Goal: Book appointment/travel/reservation

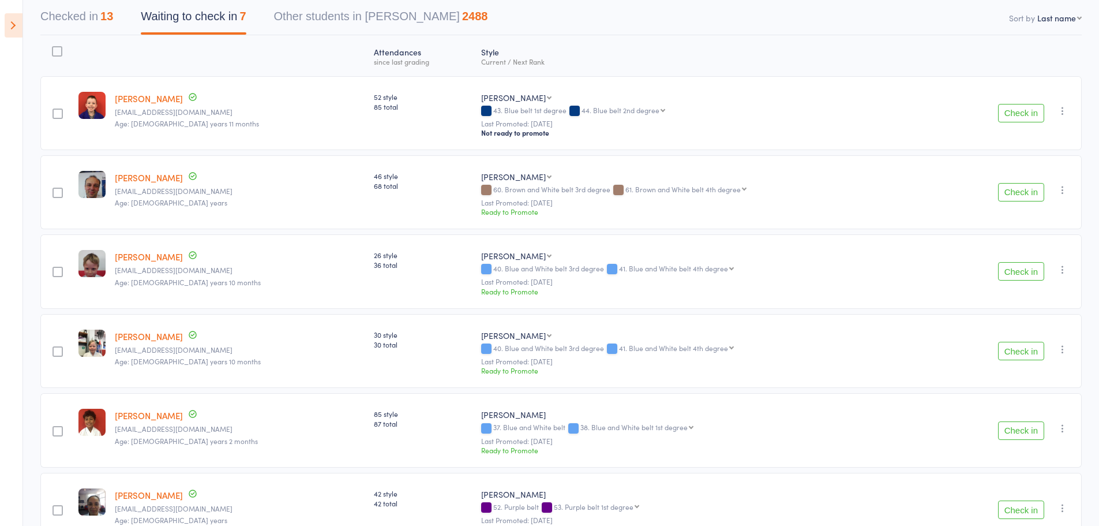
scroll to position [115, 0]
click at [1056, 114] on button "button" at bounding box center [1063, 110] width 14 height 14
click at [1032, 239] on li "Mark absent" at bounding box center [1021, 242] width 95 height 16
click at [1063, 185] on icon "button" at bounding box center [1063, 189] width 12 height 12
click at [1052, 327] on li "Mark absent" at bounding box center [1021, 321] width 95 height 16
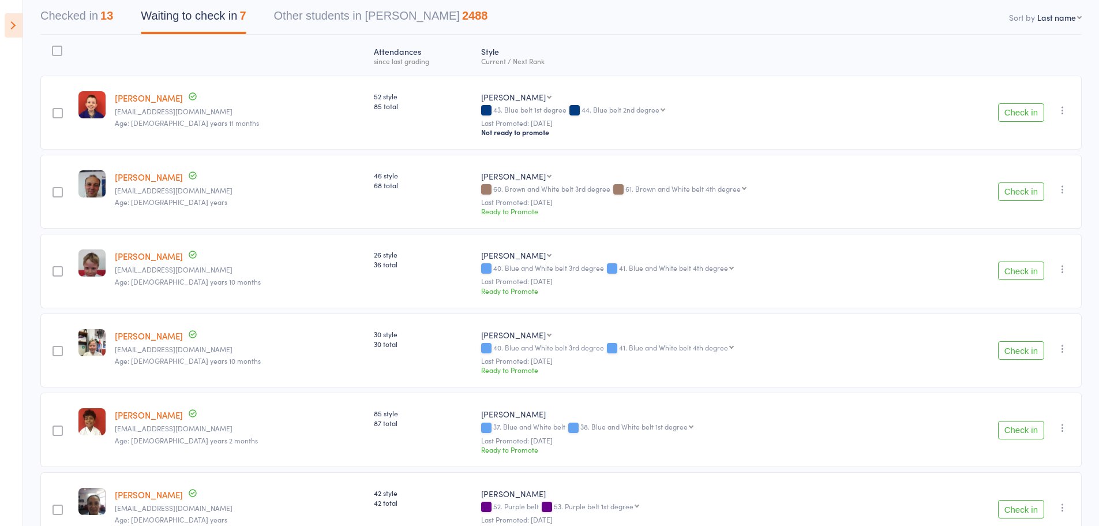
click at [1063, 271] on icon "button" at bounding box center [1063, 269] width 12 height 12
click at [1029, 406] on li "Mark absent" at bounding box center [1021, 400] width 95 height 16
click at [1063, 353] on icon "button" at bounding box center [1063, 349] width 12 height 12
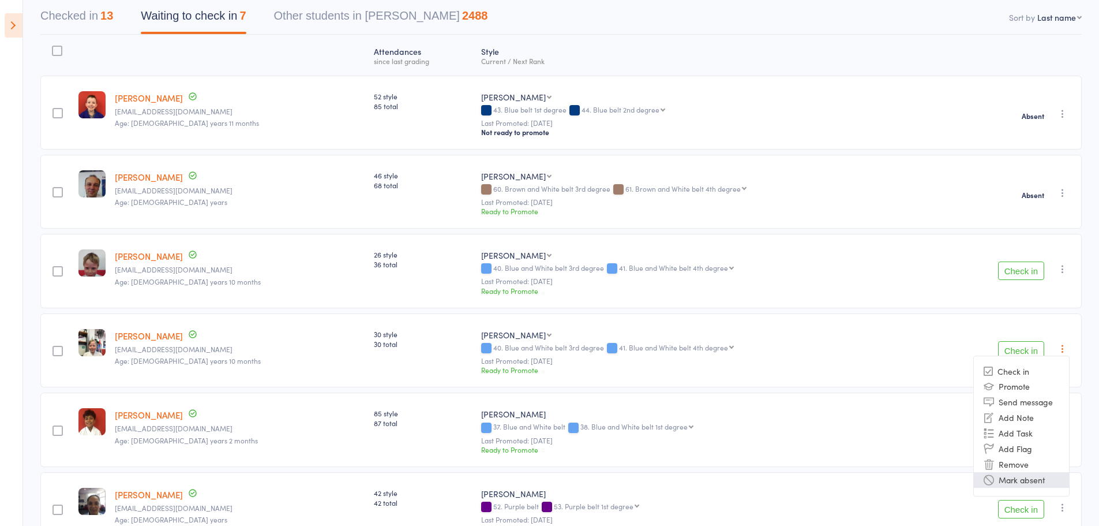
click at [1037, 475] on li "Mark absent" at bounding box center [1021, 480] width 95 height 16
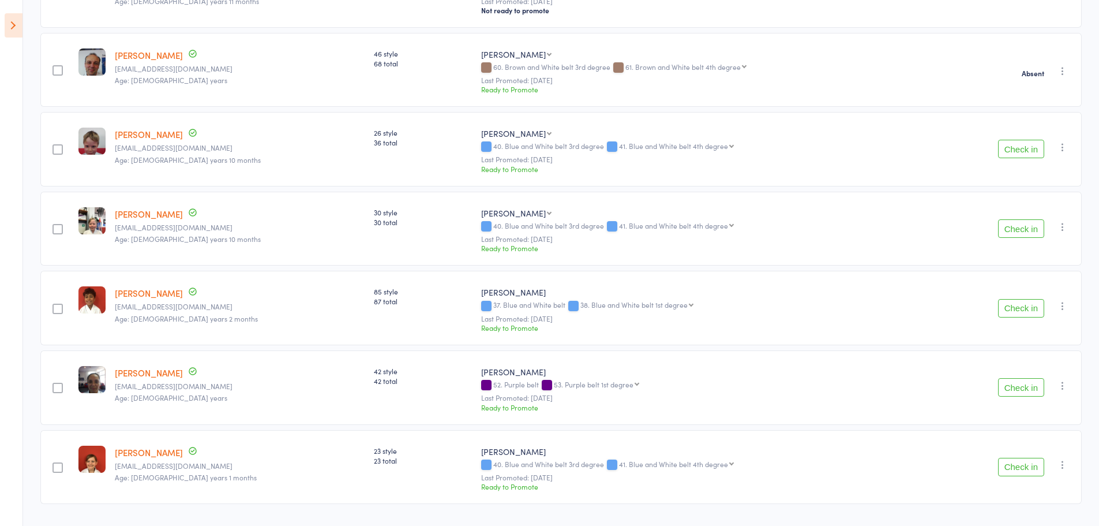
scroll to position [267, 0]
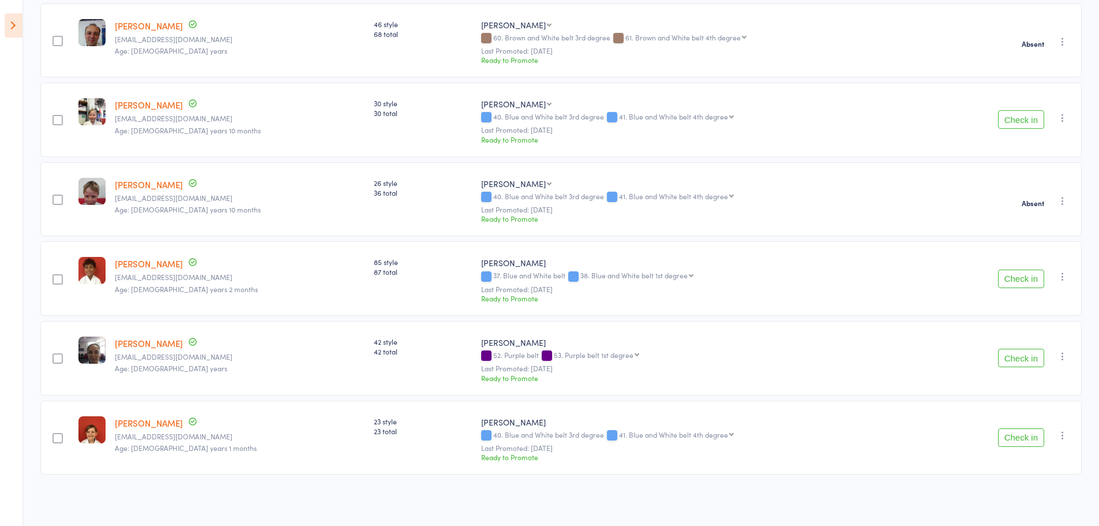
click at [1062, 280] on icon "button" at bounding box center [1063, 277] width 12 height 12
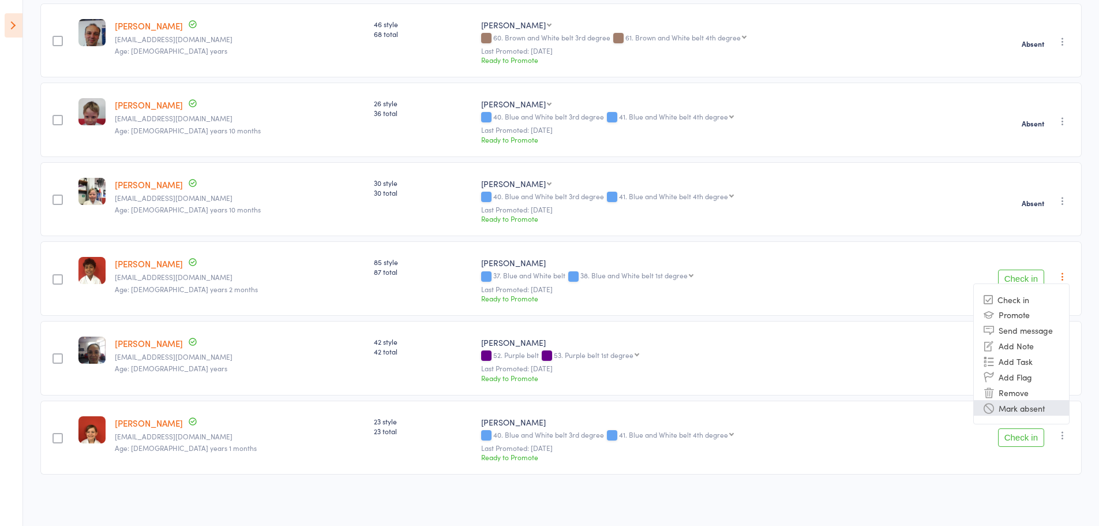
click at [1047, 410] on li "Mark absent" at bounding box center [1021, 408] width 95 height 16
click at [1064, 354] on icon "button" at bounding box center [1063, 356] width 12 height 12
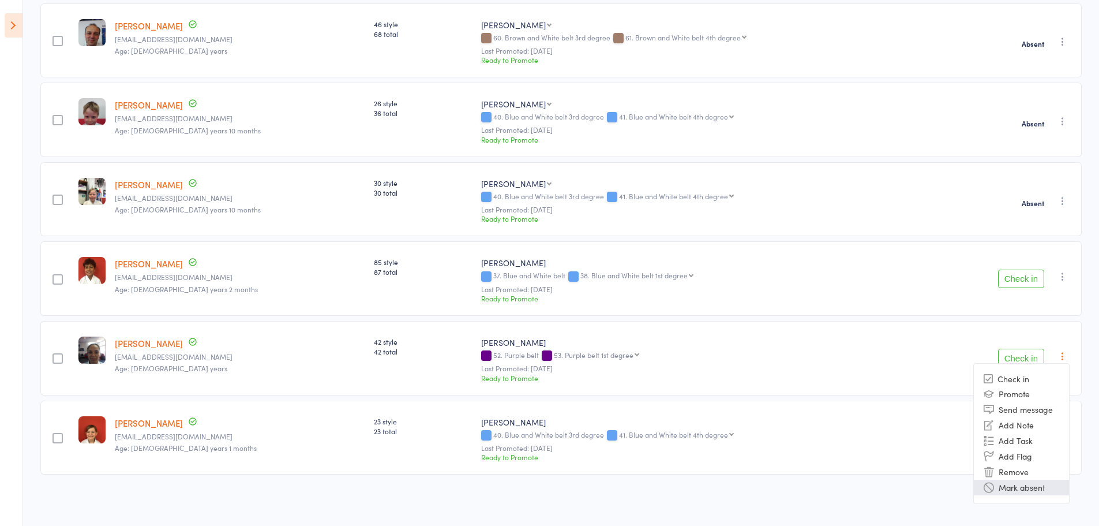
click at [1047, 485] on li "Mark absent" at bounding box center [1021, 487] width 95 height 16
click at [1069, 433] on button "button" at bounding box center [1063, 435] width 14 height 14
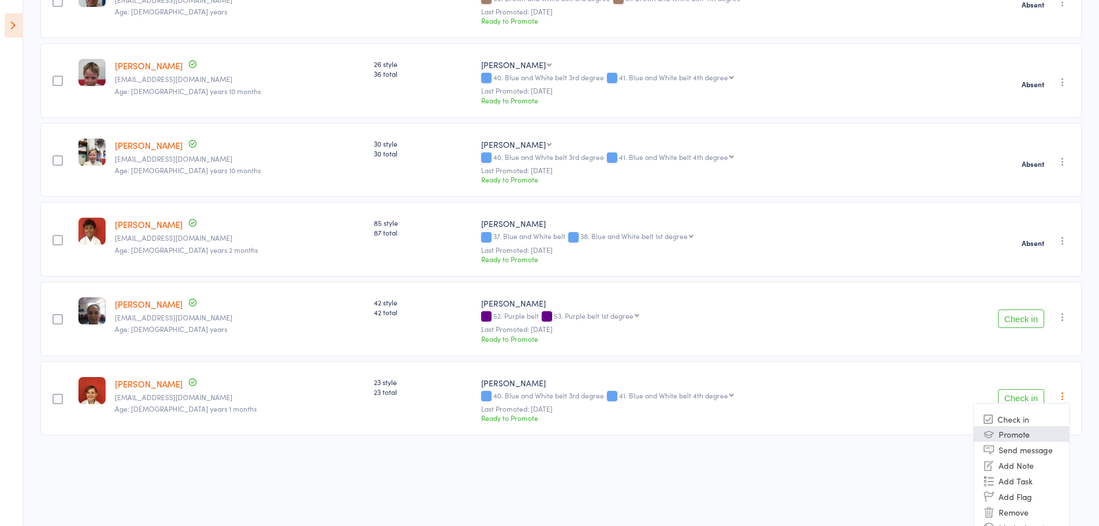
drag, startPoint x: 1068, startPoint y: 433, endPoint x: 1059, endPoint y: 430, distance: 9.7
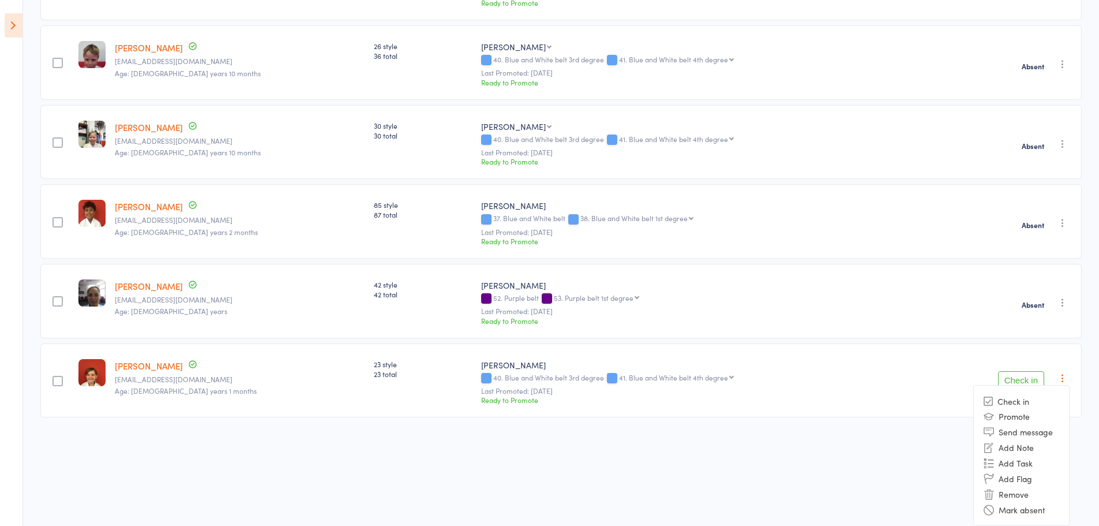
drag, startPoint x: 1059, startPoint y: 430, endPoint x: 1022, endPoint y: 514, distance: 91.7
click at [1022, 514] on li "Mark absent" at bounding box center [1021, 509] width 95 height 16
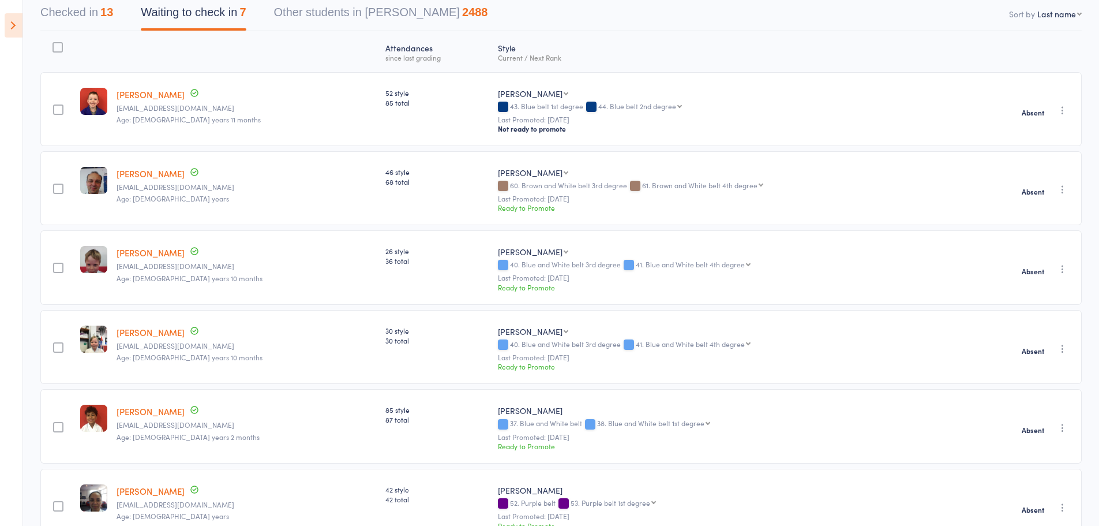
scroll to position [0, 0]
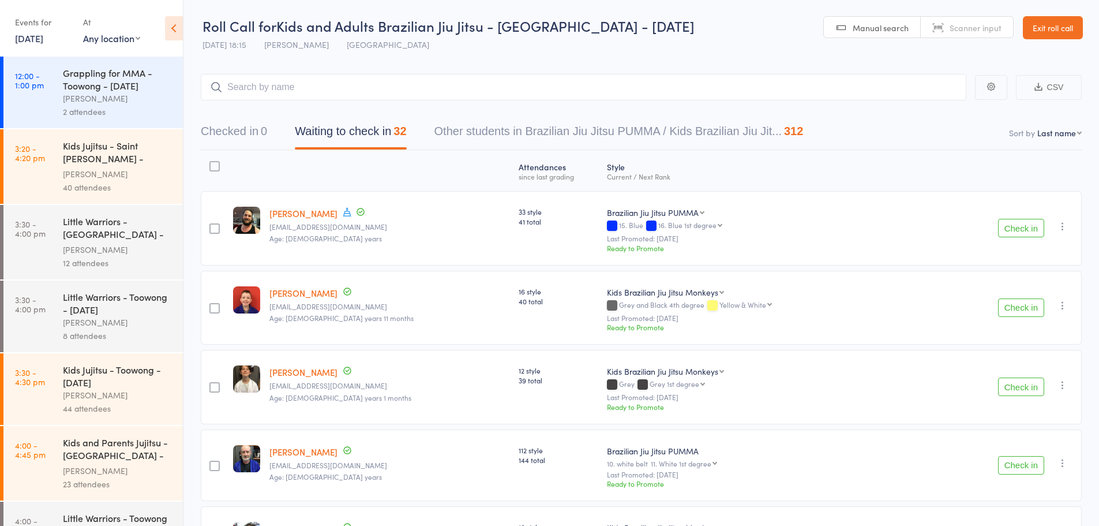
click at [177, 31] on icon at bounding box center [174, 28] width 18 height 24
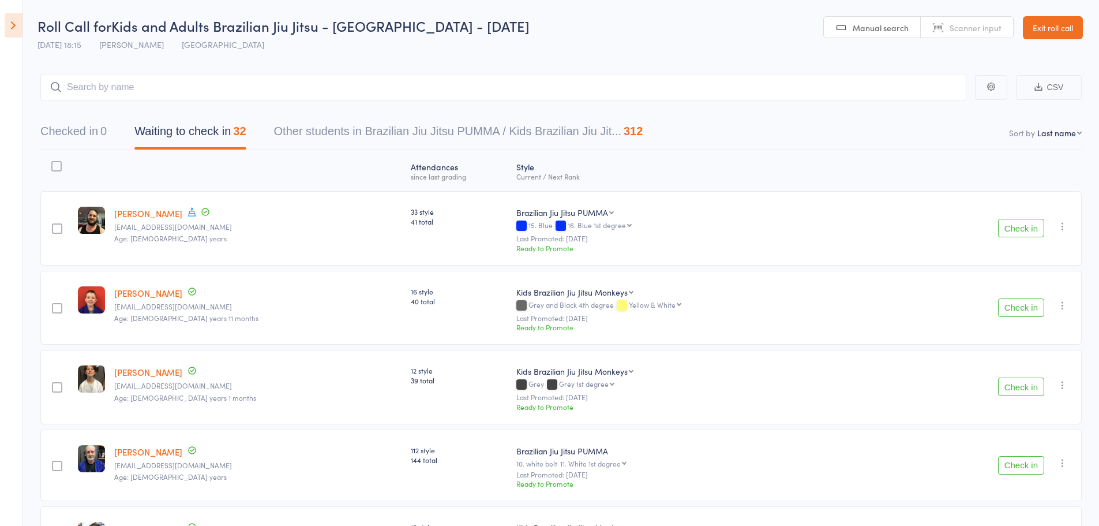
click at [1061, 228] on icon "button" at bounding box center [1063, 226] width 12 height 12
click at [1018, 363] on li "Mark absent" at bounding box center [1021, 358] width 95 height 16
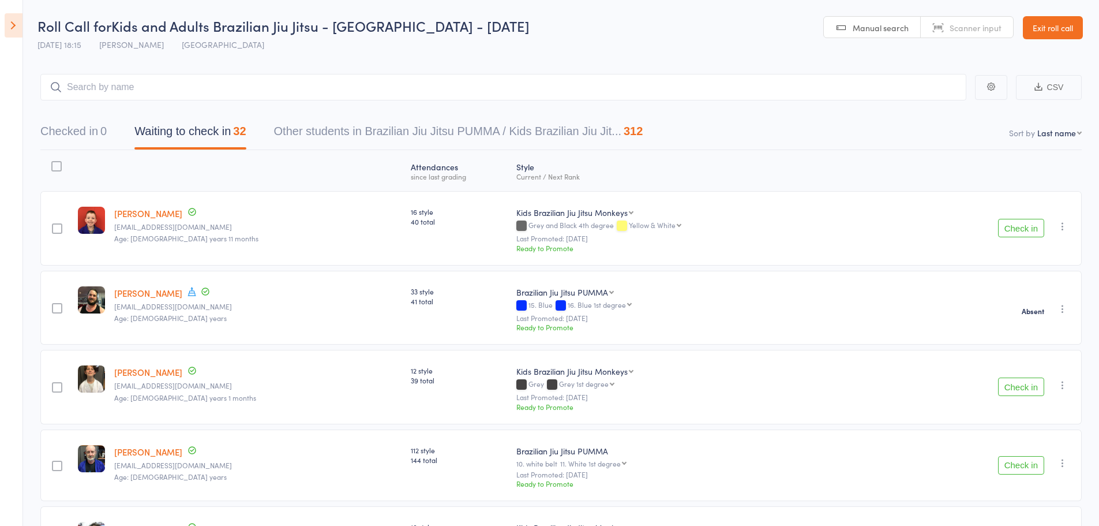
click at [1060, 227] on icon "button" at bounding box center [1063, 226] width 12 height 12
click at [1003, 355] on li "Mark absent" at bounding box center [1021, 358] width 95 height 16
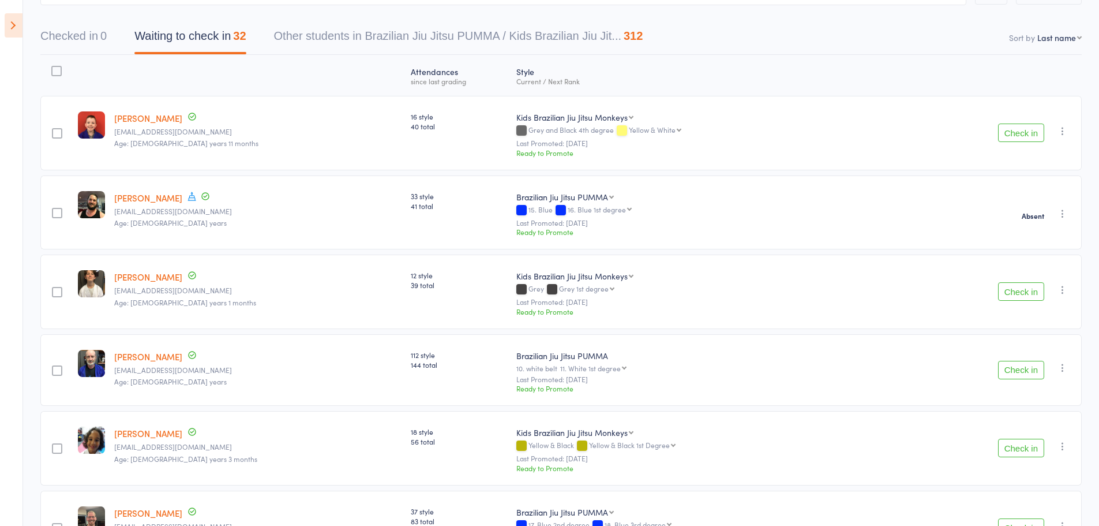
scroll to position [115, 0]
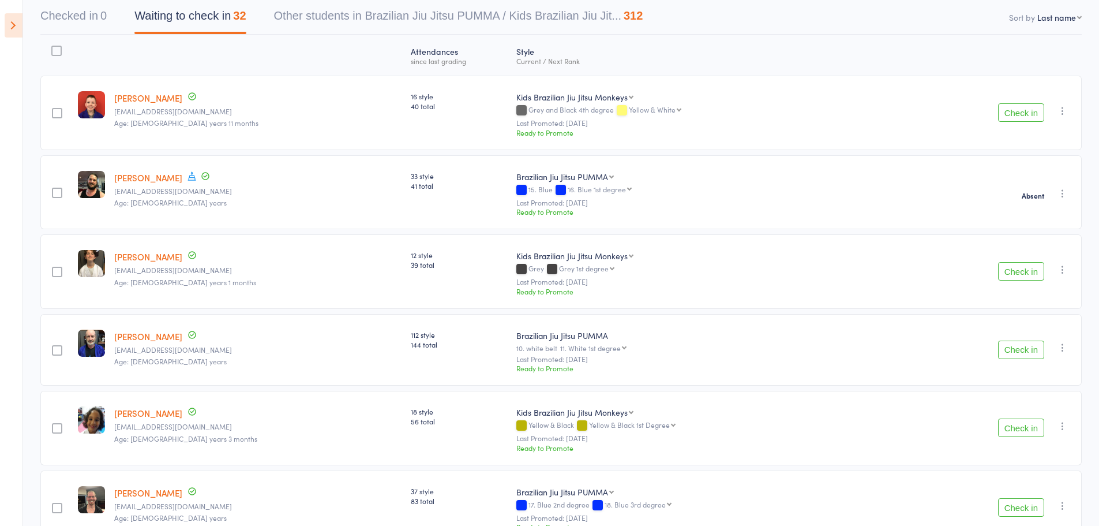
click at [1027, 265] on button "Check in" at bounding box center [1021, 271] width 46 height 18
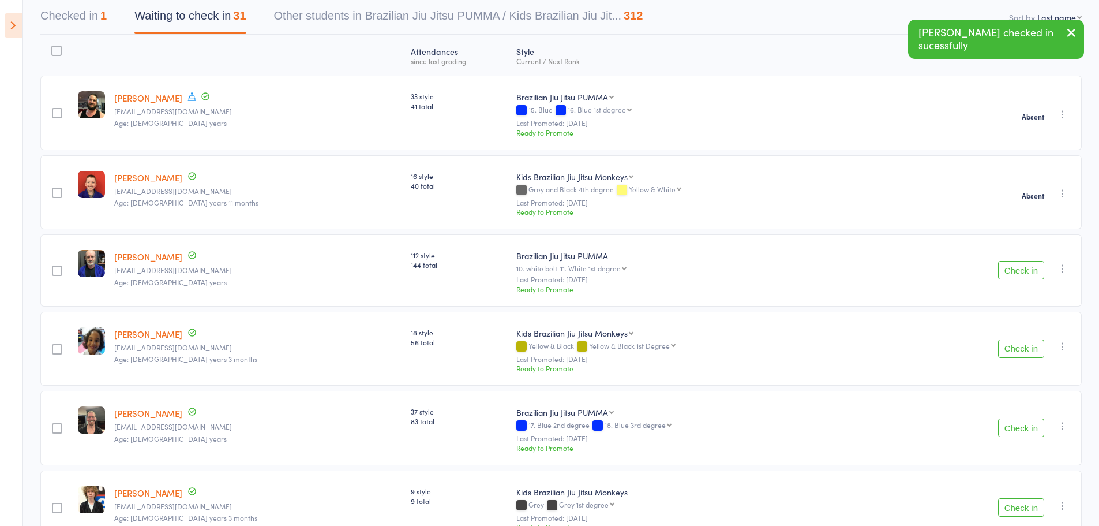
click at [1024, 267] on button "Check in" at bounding box center [1021, 270] width 46 height 18
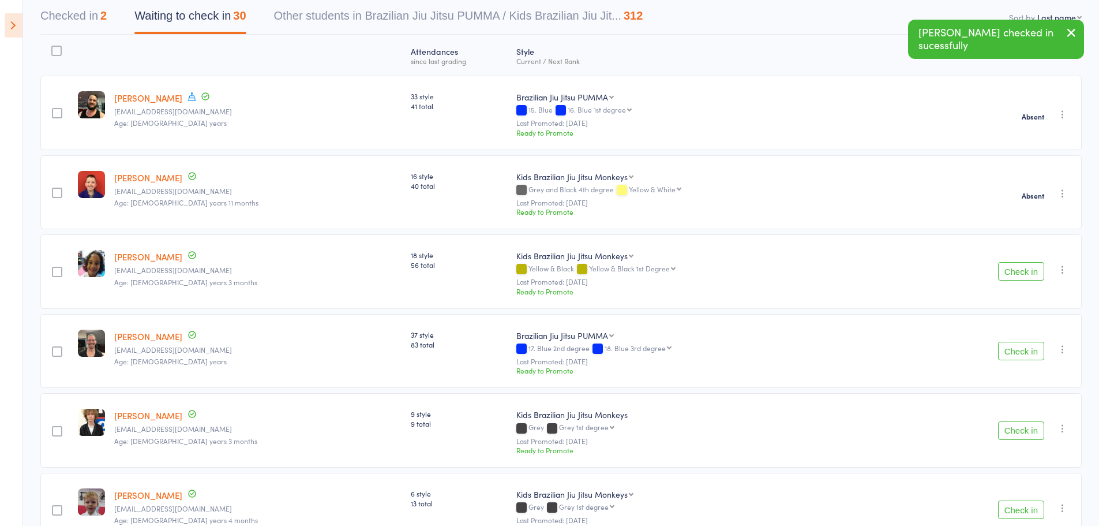
click at [1023, 267] on button "Check in" at bounding box center [1021, 271] width 46 height 18
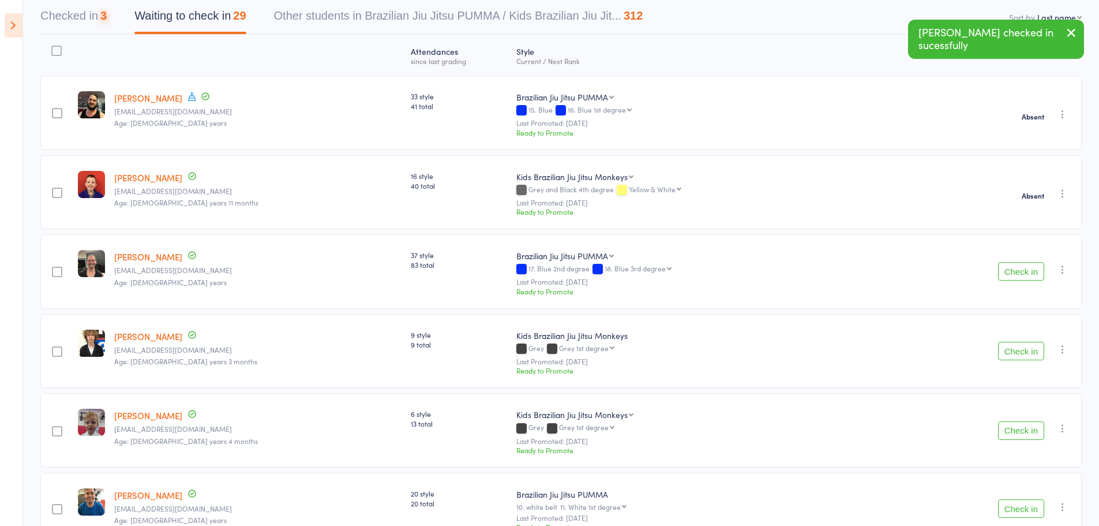
click at [1023, 267] on button "Check in" at bounding box center [1021, 271] width 46 height 18
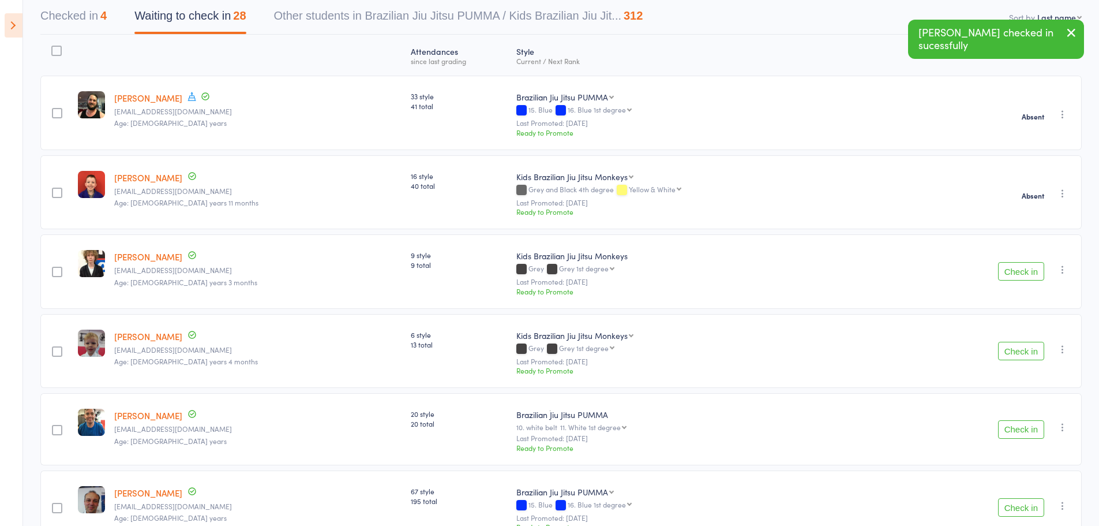
click at [1025, 351] on button "Check in" at bounding box center [1021, 351] width 46 height 18
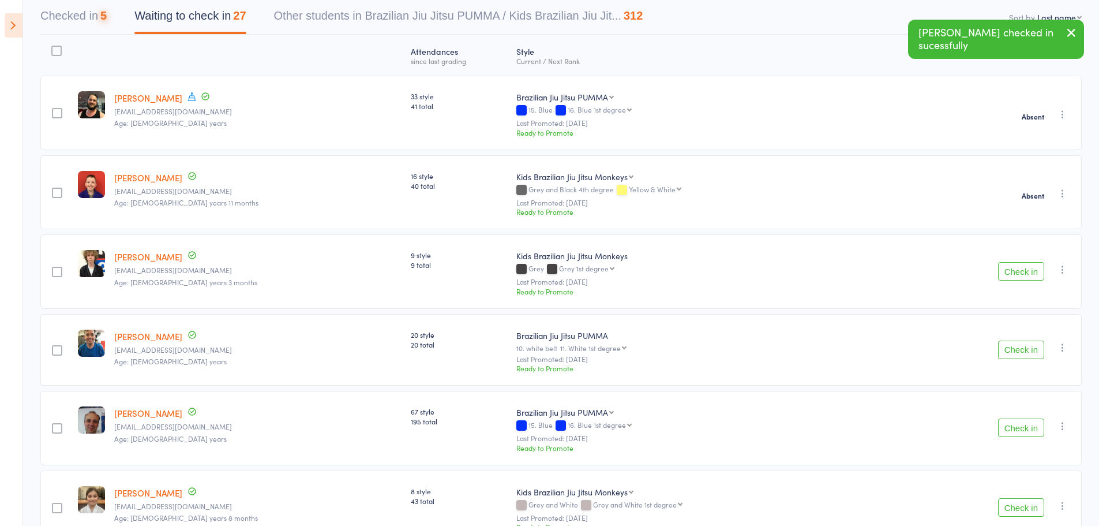
click at [1025, 351] on button "Check in" at bounding box center [1021, 349] width 46 height 18
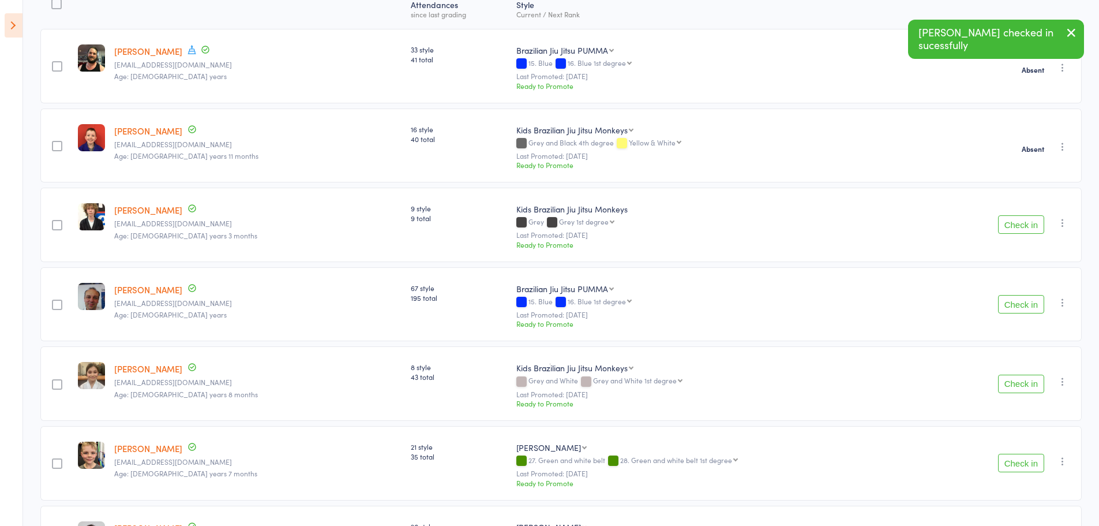
scroll to position [231, 0]
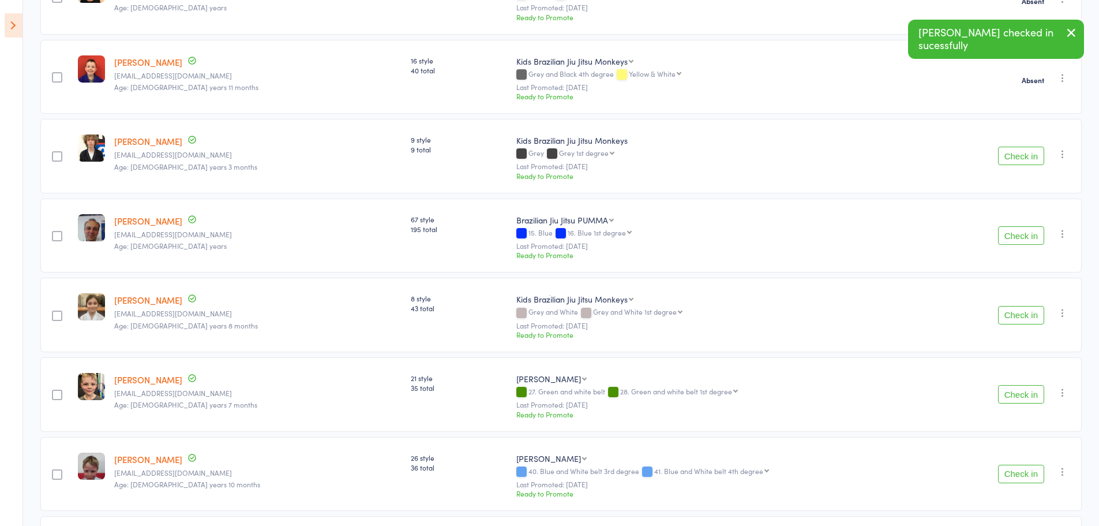
click at [1005, 310] on button "Check in" at bounding box center [1021, 315] width 46 height 18
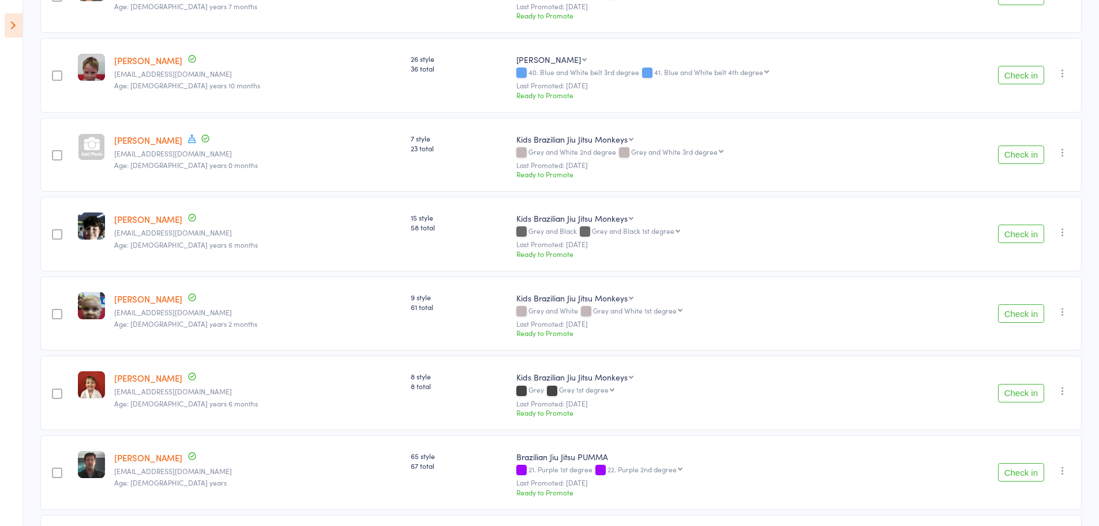
scroll to position [577, 0]
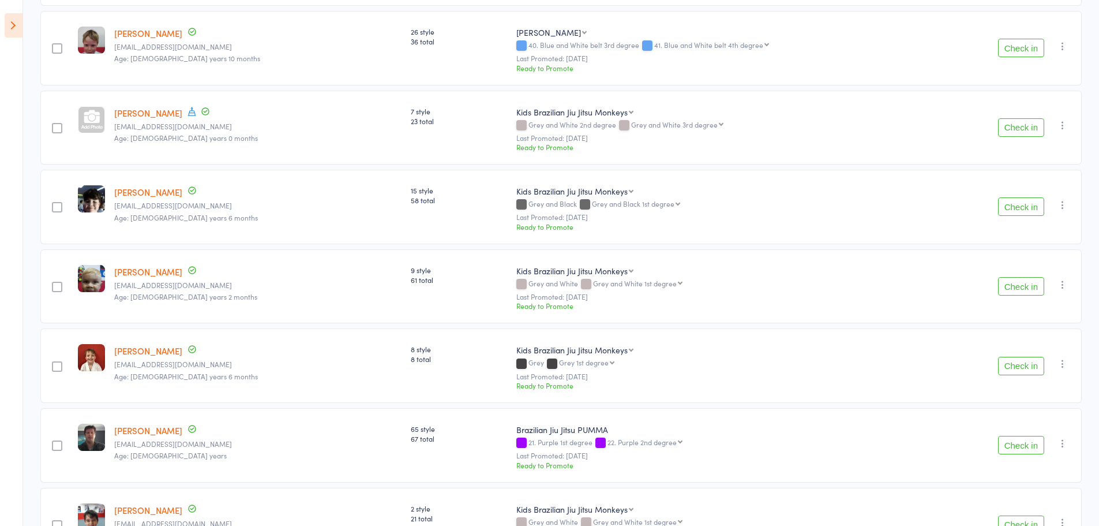
click at [1029, 210] on button "Check in" at bounding box center [1021, 206] width 46 height 18
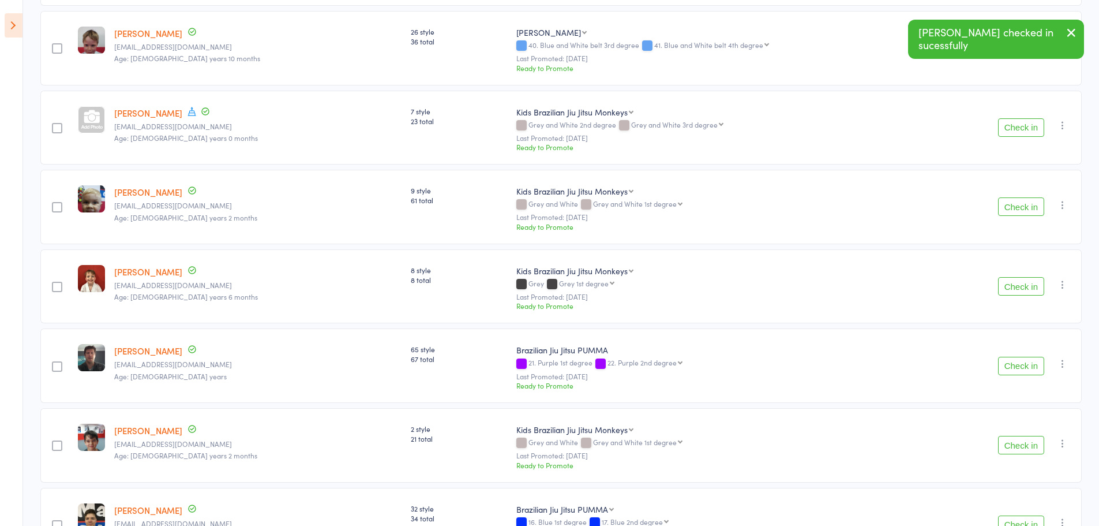
click at [1029, 210] on button "Check in" at bounding box center [1021, 206] width 46 height 18
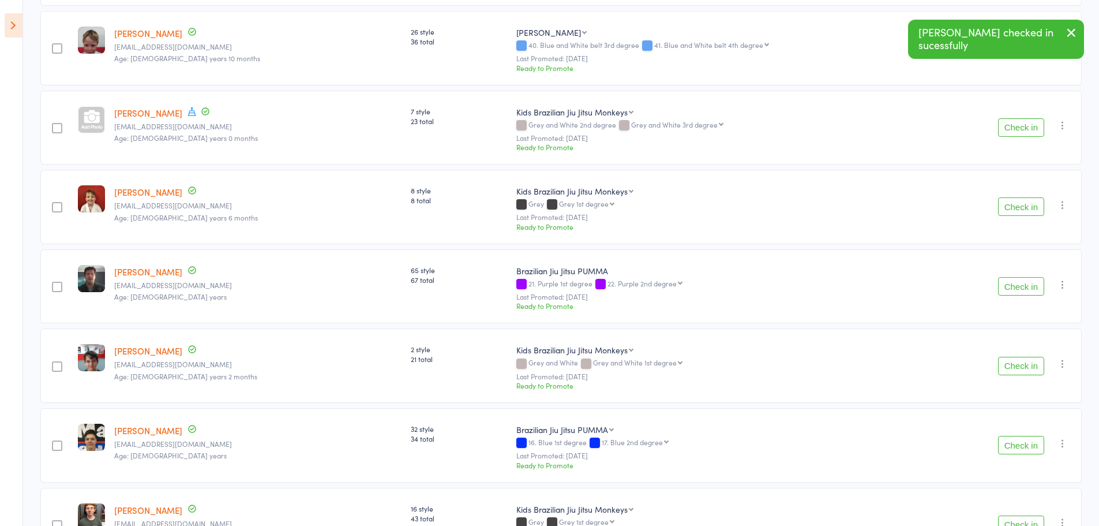
click at [1029, 210] on button "Check in" at bounding box center [1021, 206] width 46 height 18
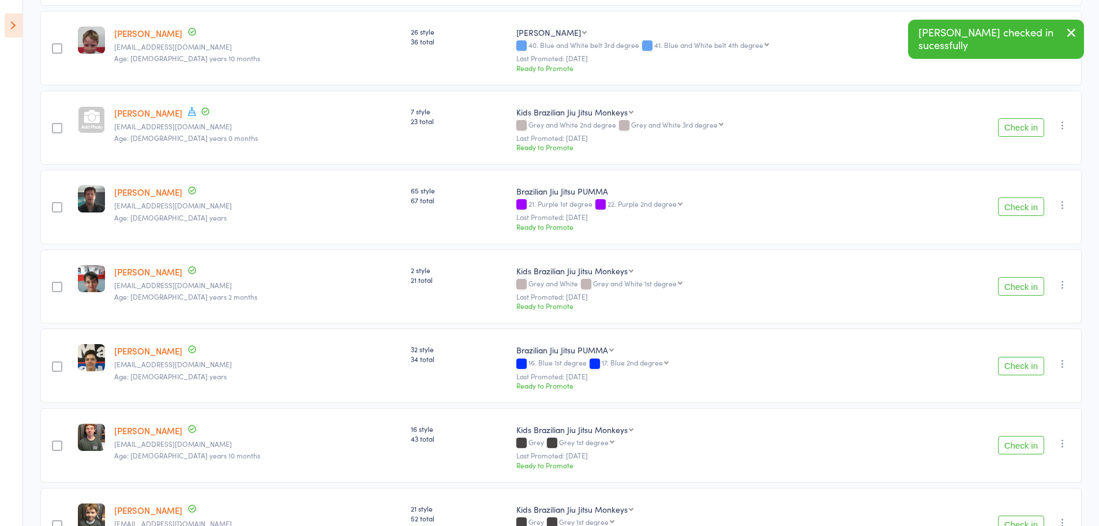
click at [1029, 210] on button "Check in" at bounding box center [1021, 206] width 46 height 18
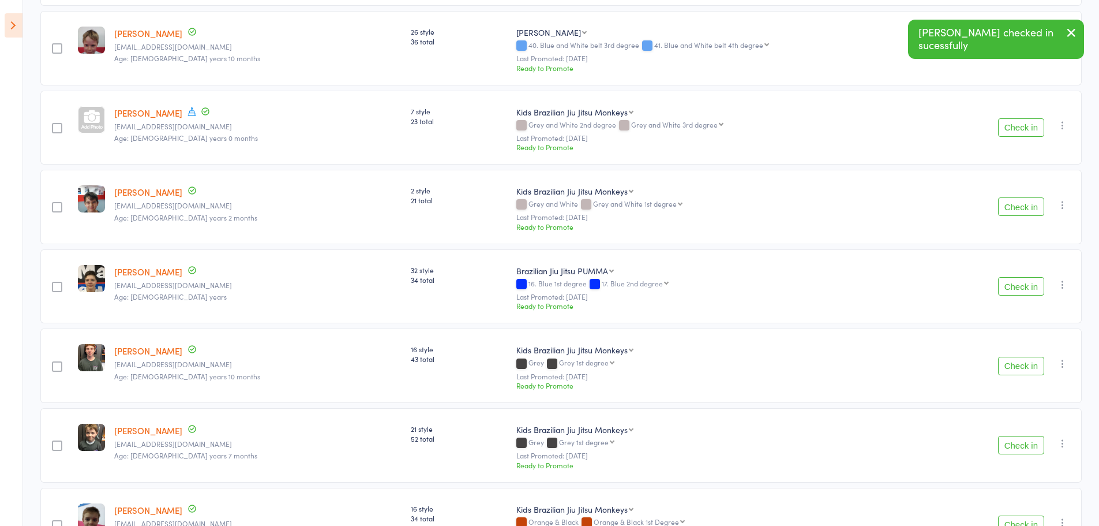
click at [1016, 282] on button "Check in" at bounding box center [1021, 286] width 46 height 18
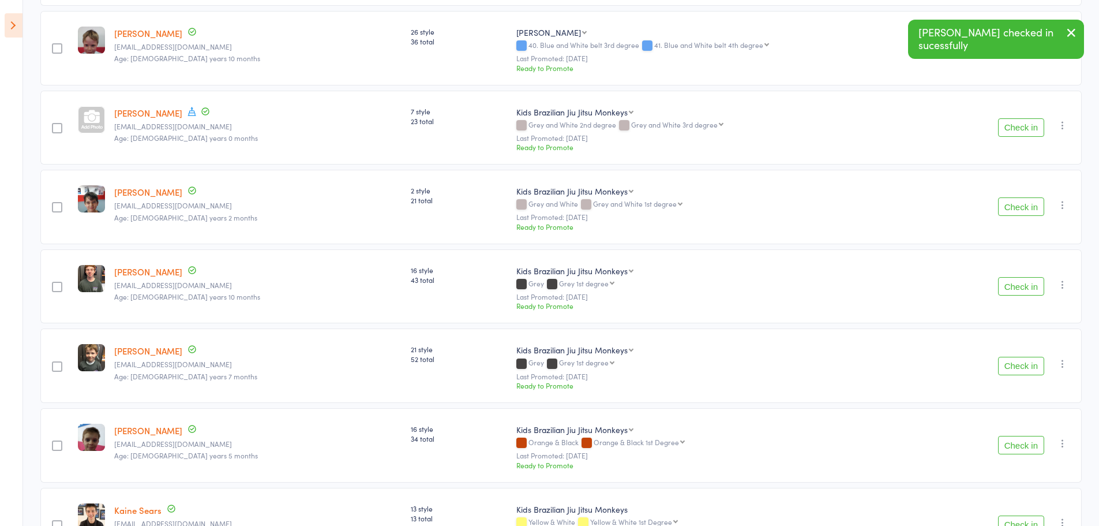
click at [1017, 284] on button "Check in" at bounding box center [1021, 286] width 46 height 18
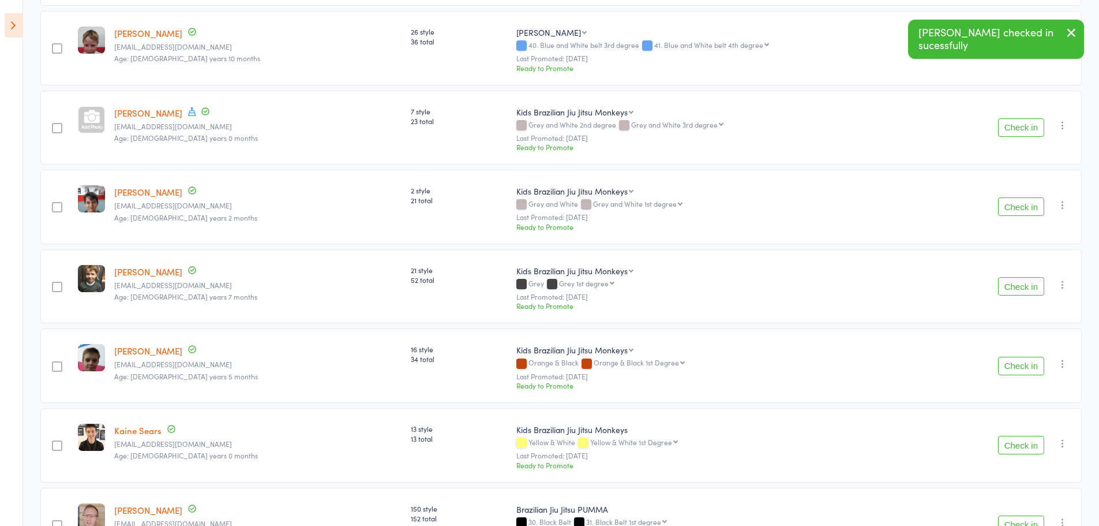
click at [1017, 284] on button "Check in" at bounding box center [1021, 286] width 46 height 18
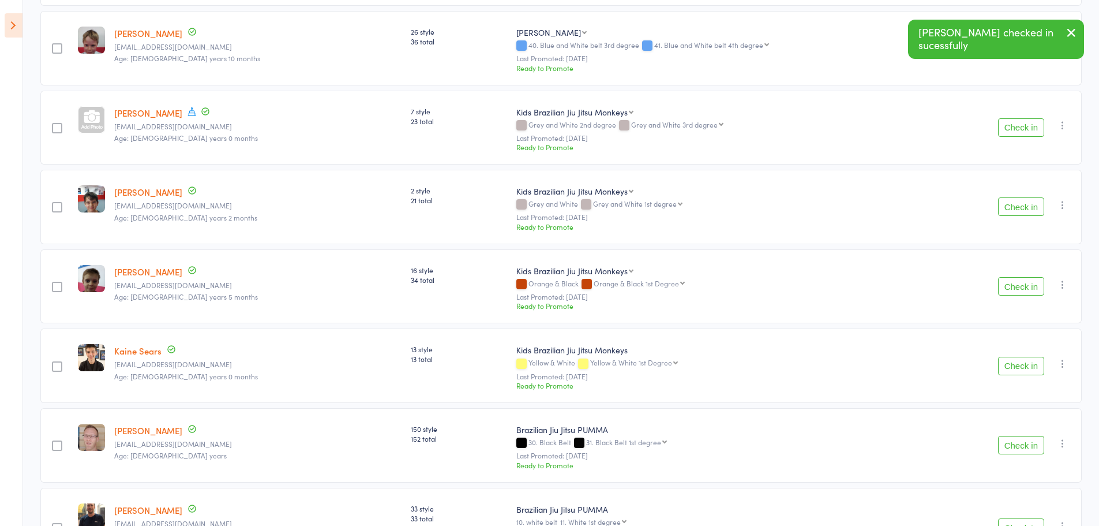
click at [1017, 360] on button "Check in" at bounding box center [1021, 366] width 46 height 18
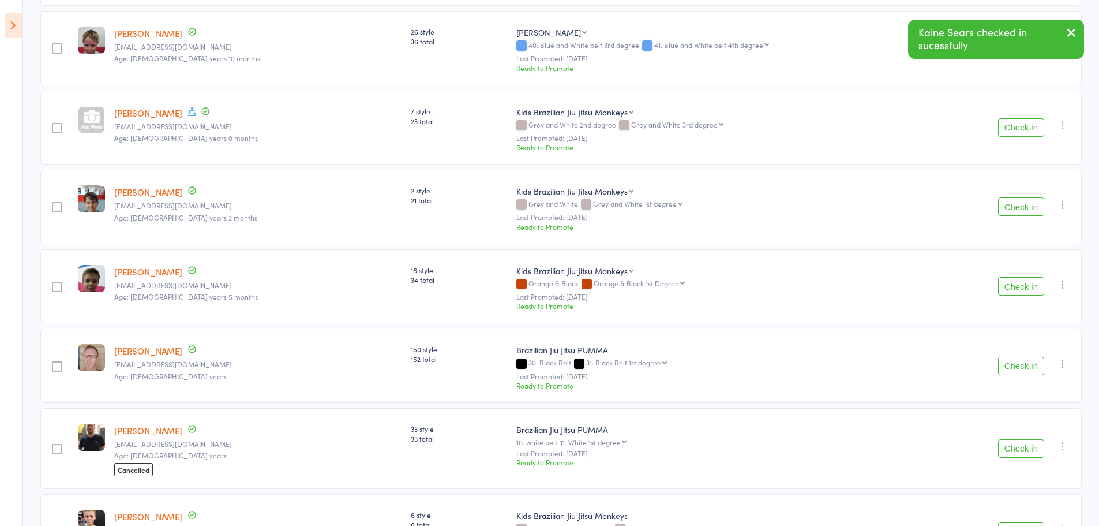
click at [1017, 360] on button "Check in" at bounding box center [1021, 366] width 46 height 18
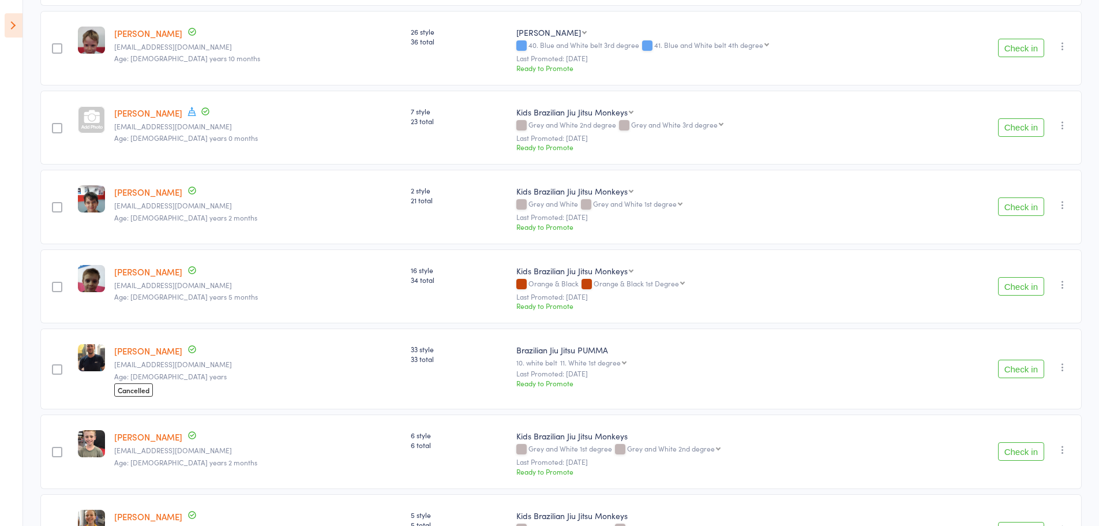
click at [1017, 360] on button "Check in" at bounding box center [1021, 368] width 46 height 18
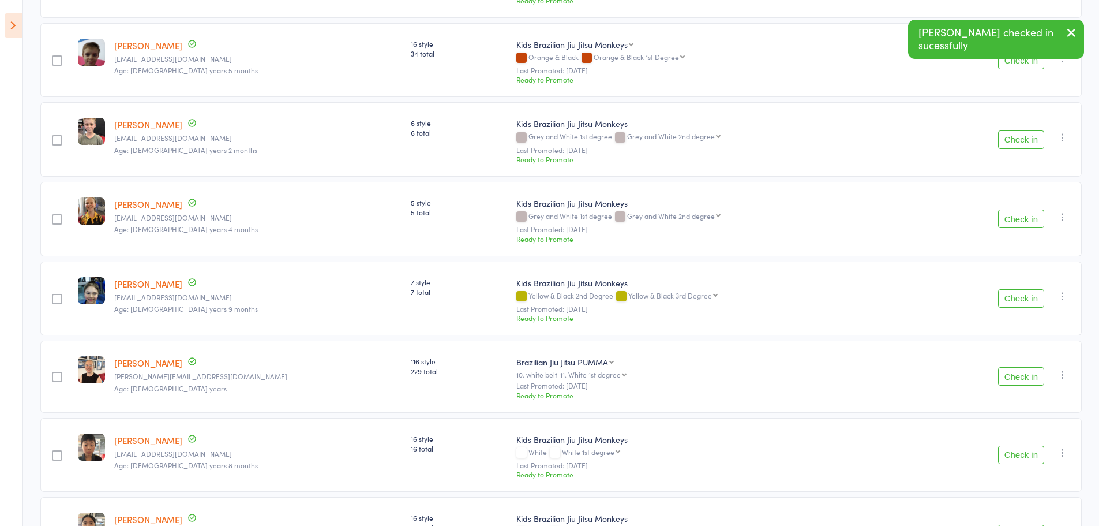
scroll to position [808, 0]
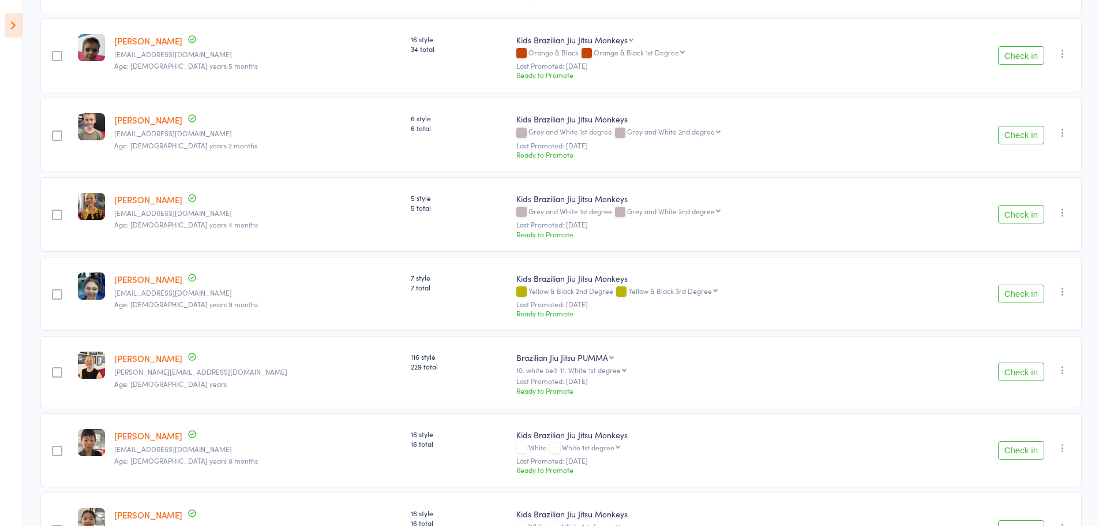
click at [1036, 371] on button "Check in" at bounding box center [1021, 371] width 46 height 18
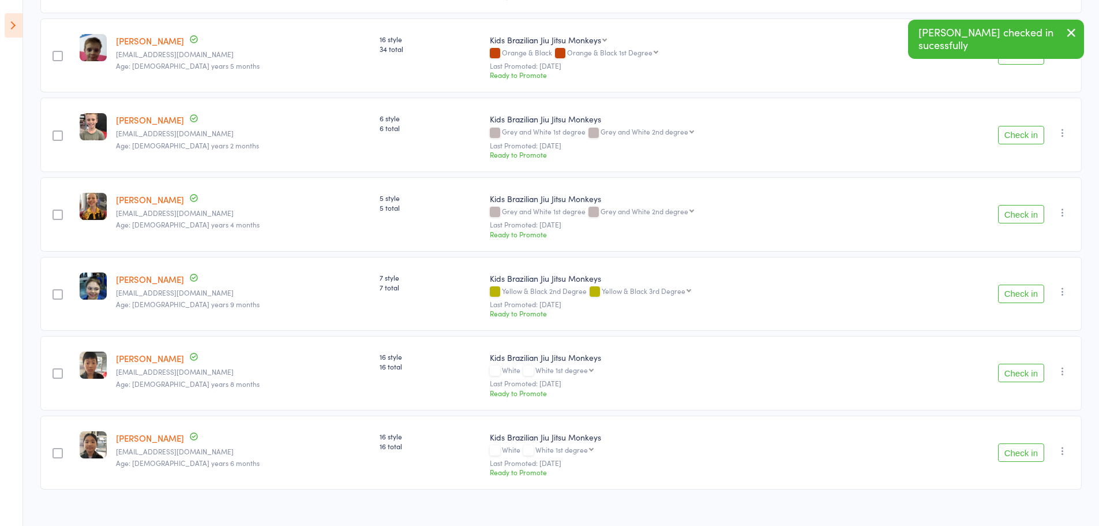
click at [1036, 371] on button "Check in" at bounding box center [1021, 372] width 46 height 18
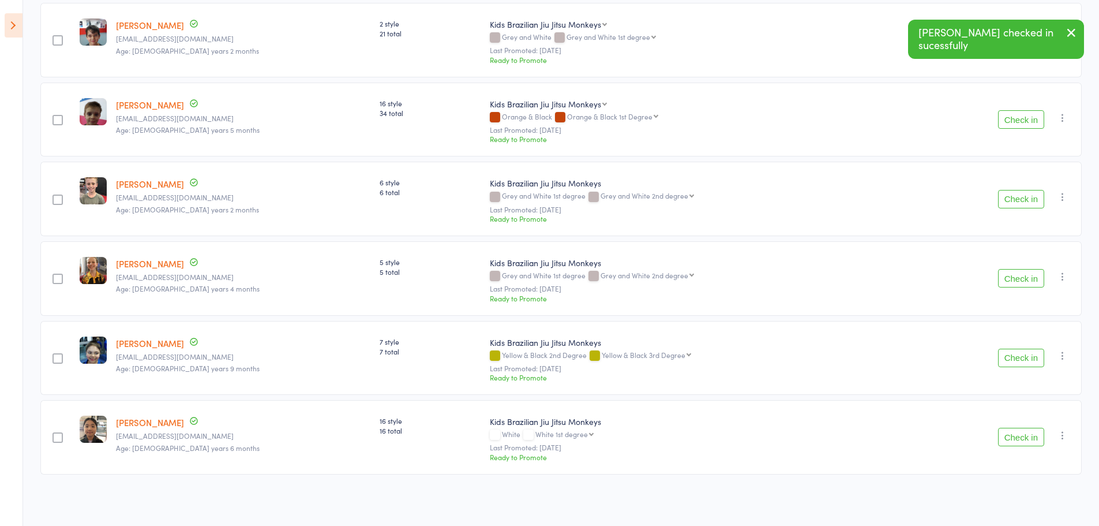
scroll to position [744, 0]
click at [1026, 441] on button "Check in" at bounding box center [1021, 436] width 46 height 18
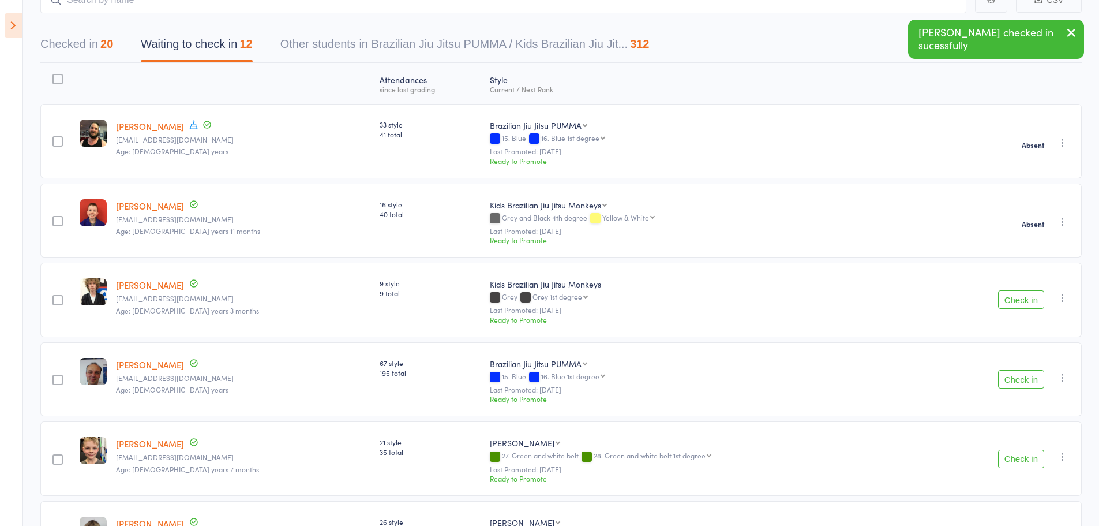
scroll to position [29, 0]
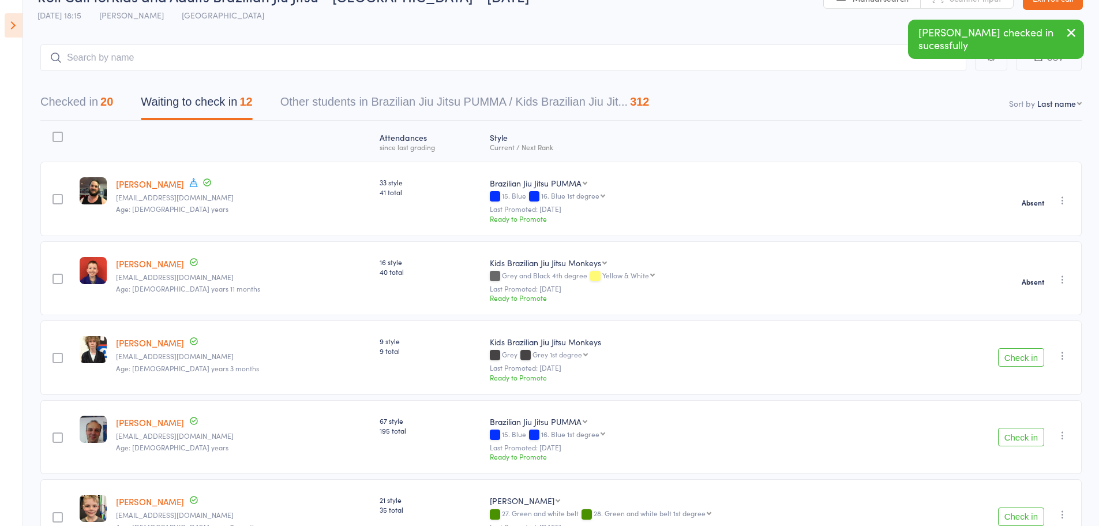
click at [87, 76] on div "Checked in 20 Waiting to check in 12 Other students in Brazilian Jiu Jitsu PUMM…" at bounding box center [560, 96] width 1041 height 50
click at [103, 68] on input "search" at bounding box center [503, 57] width 926 height 27
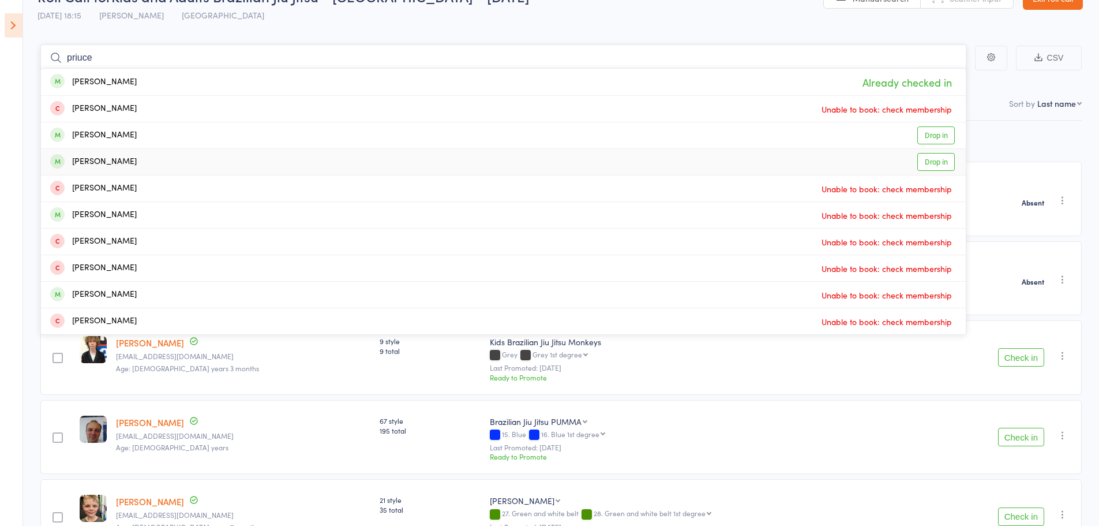
type input "priuce"
click at [98, 166] on div "[PERSON_NAME]" at bounding box center [93, 161] width 87 height 13
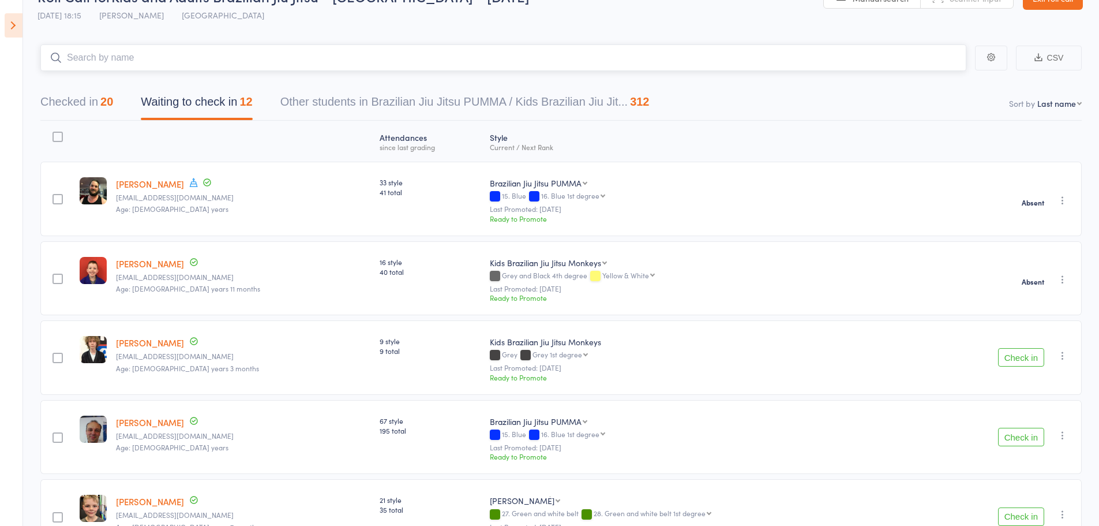
click at [92, 60] on input "search" at bounding box center [503, 57] width 926 height 27
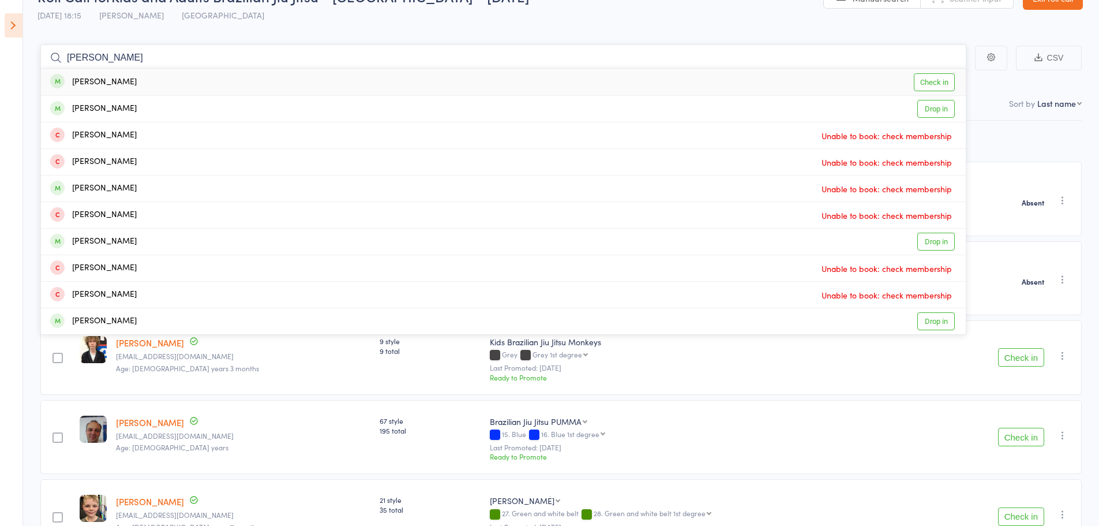
type input "[PERSON_NAME]"
click at [97, 84] on div "[PERSON_NAME]" at bounding box center [93, 82] width 87 height 13
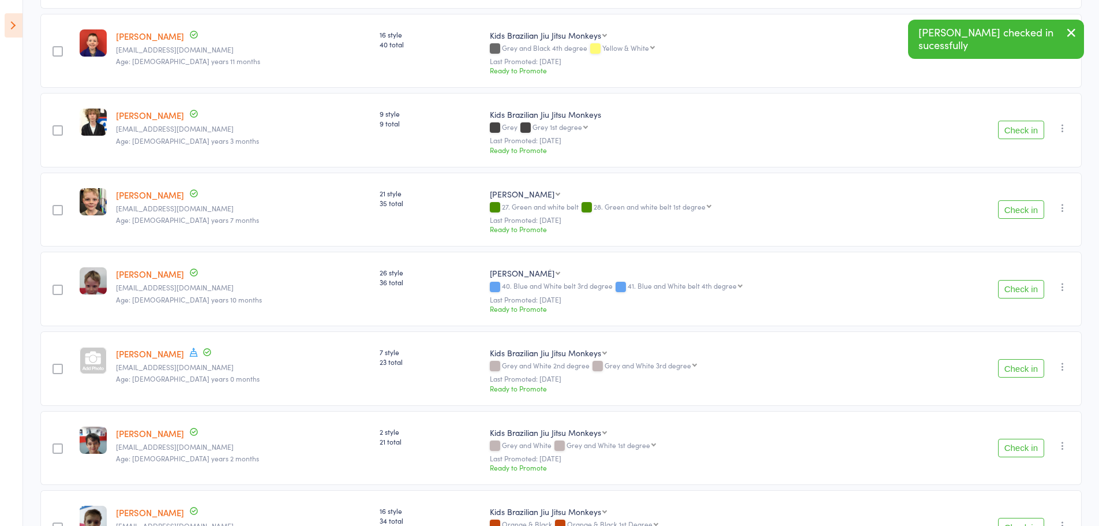
scroll to position [260, 0]
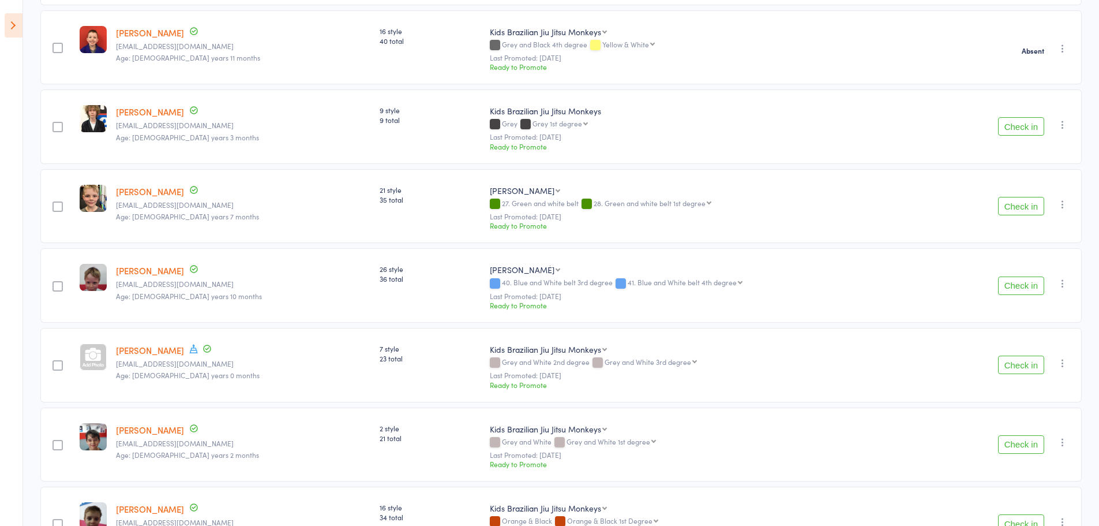
click at [1064, 204] on icon "button" at bounding box center [1063, 204] width 12 height 12
click at [1038, 339] on li "Mark absent" at bounding box center [1021, 336] width 95 height 16
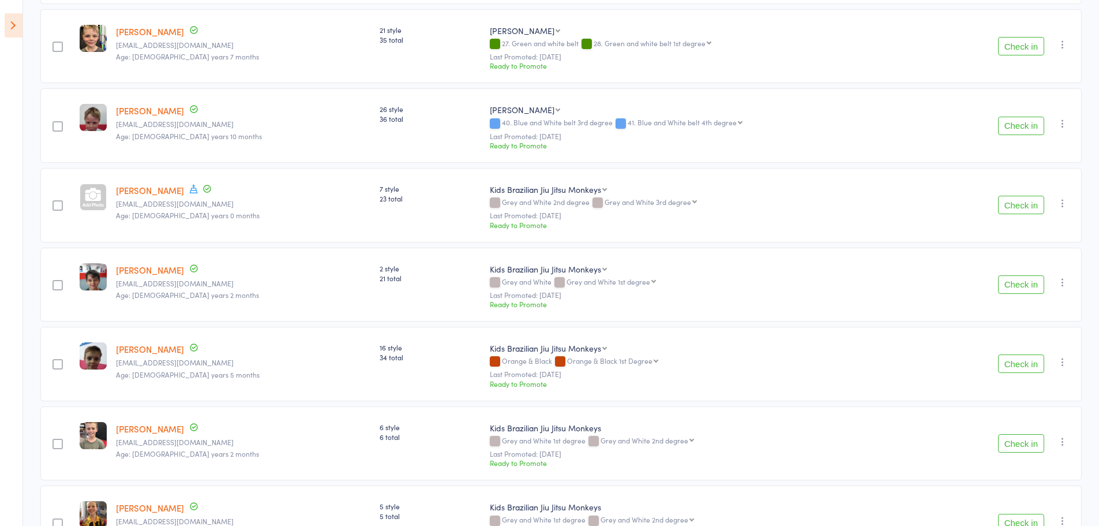
scroll to position [433, 0]
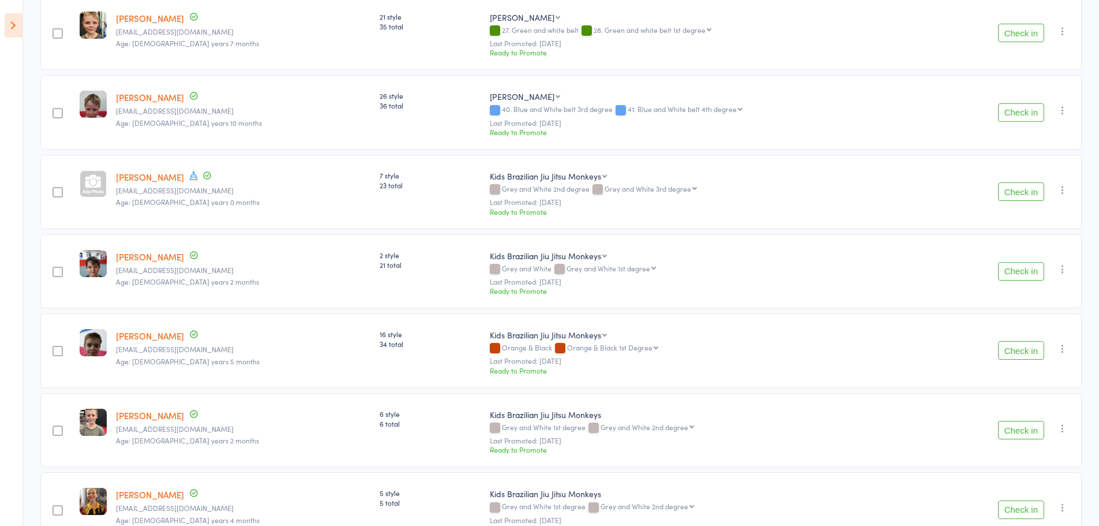
click at [1063, 191] on icon "button" at bounding box center [1063, 190] width 12 height 12
click at [1027, 319] on li "Mark absent" at bounding box center [1021, 321] width 95 height 16
click at [1064, 271] on icon "button" at bounding box center [1063, 269] width 12 height 12
click at [1026, 402] on li "Mark absent" at bounding box center [1021, 400] width 95 height 16
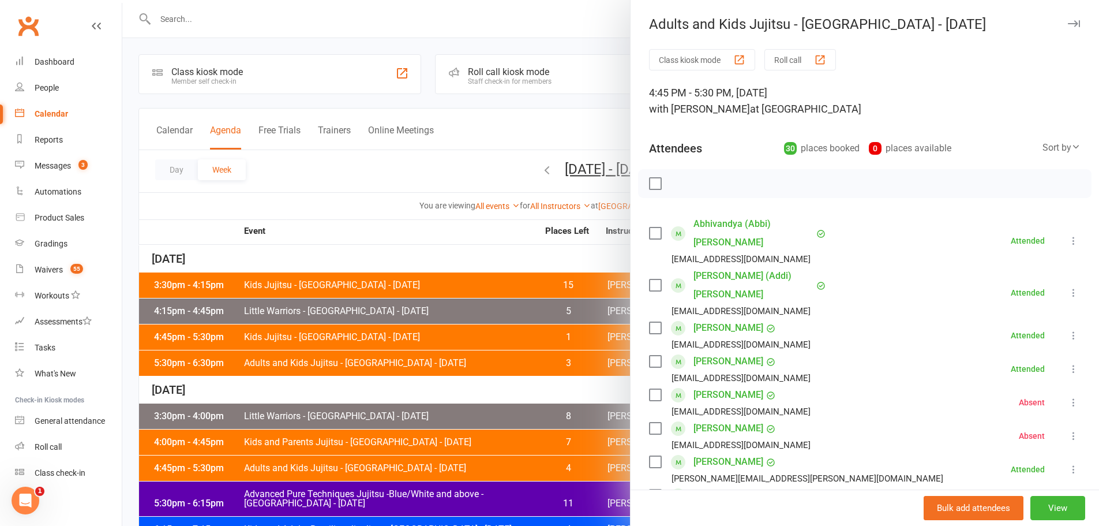
scroll to position [903, 0]
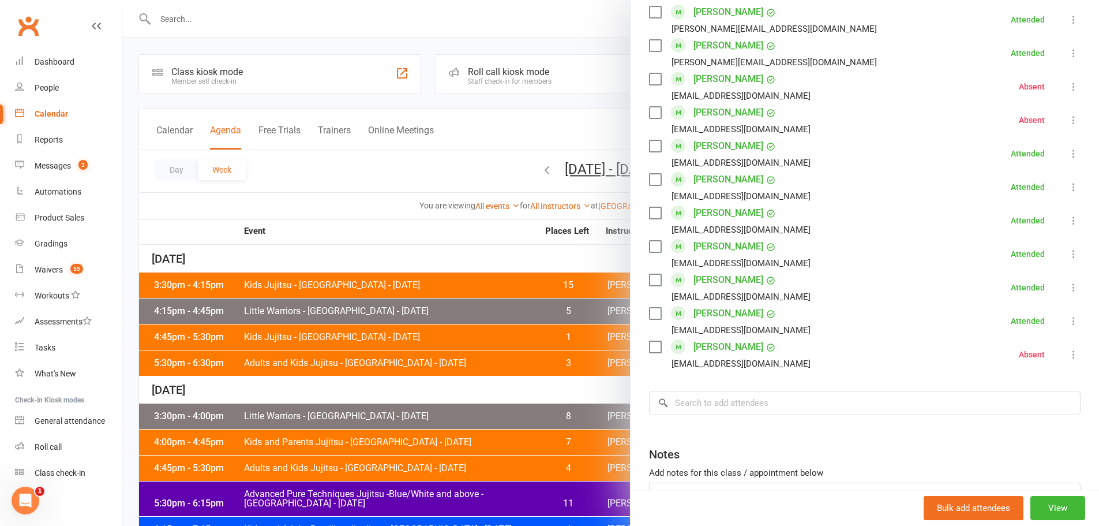
click at [313, 210] on div at bounding box center [610, 263] width 977 height 526
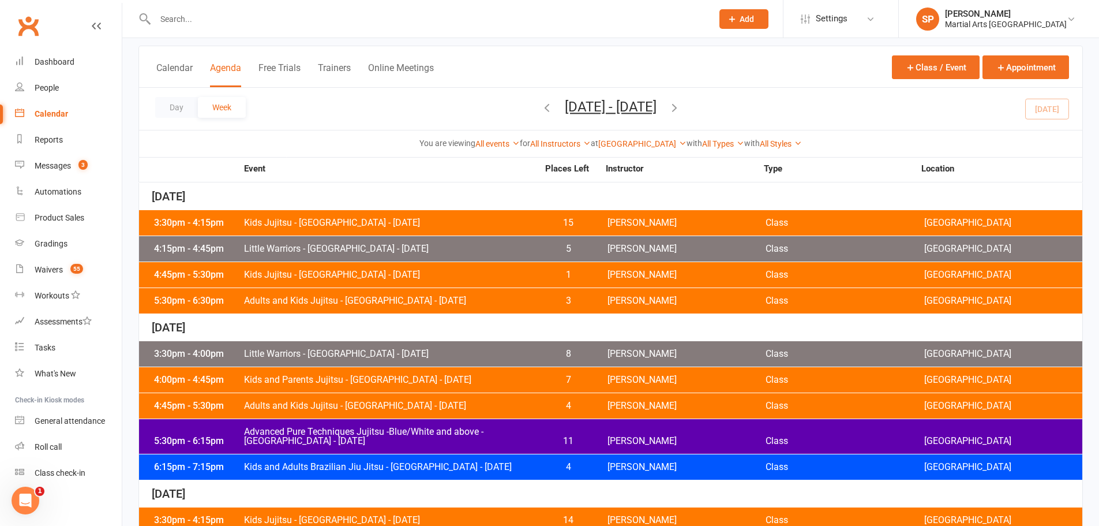
scroll to position [115, 0]
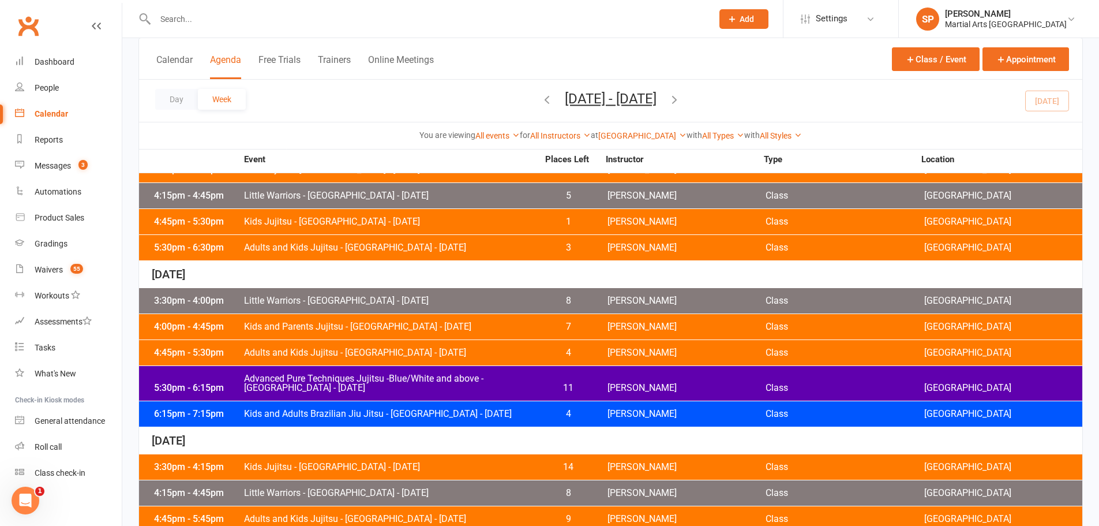
click at [349, 417] on span "Kids and Adults Brazilian Jiu Jitsu - [GEOGRAPHIC_DATA] - [DATE]" at bounding box center [390, 413] width 295 height 9
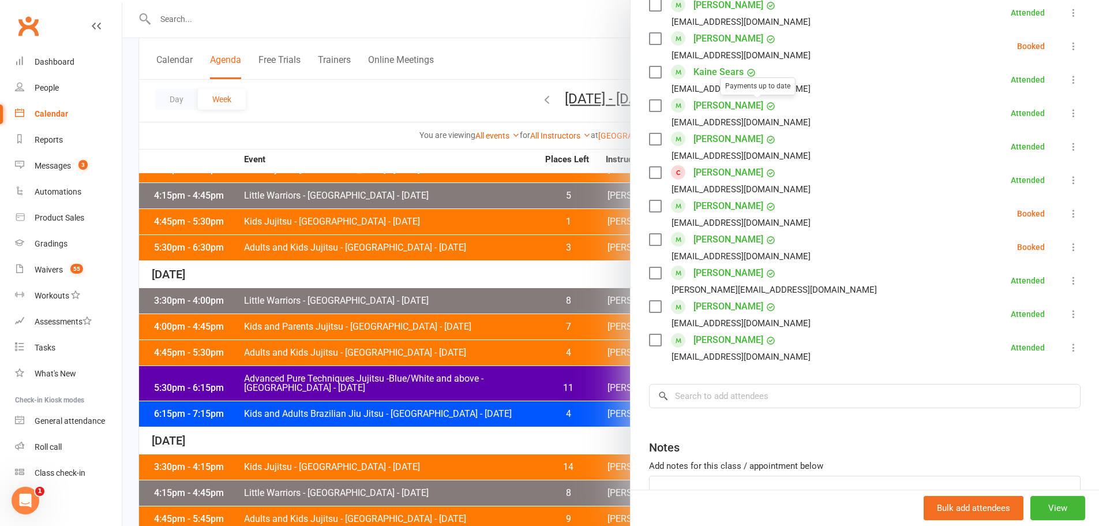
scroll to position [981, 0]
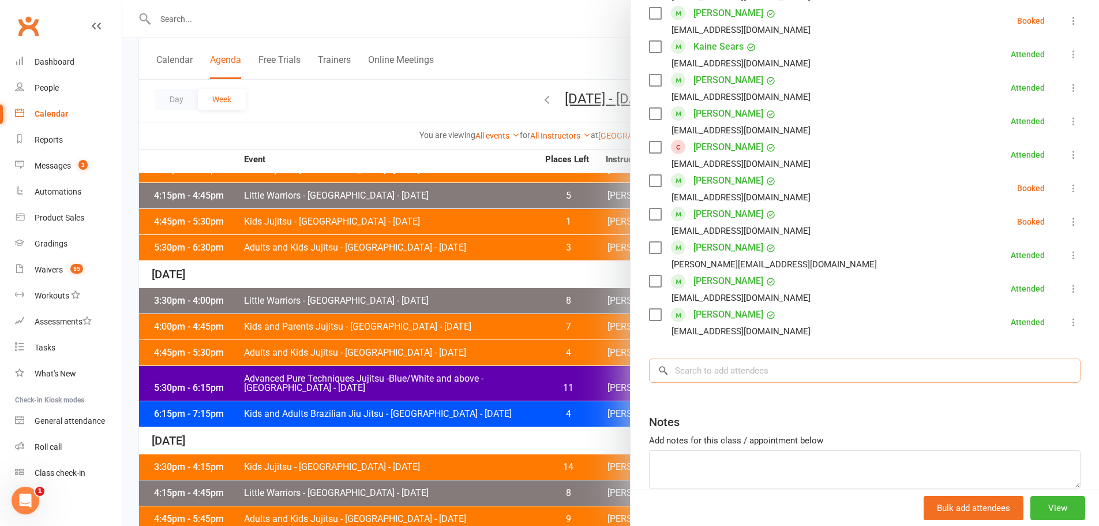
click at [735, 369] on input "search" at bounding box center [865, 370] width 432 height 24
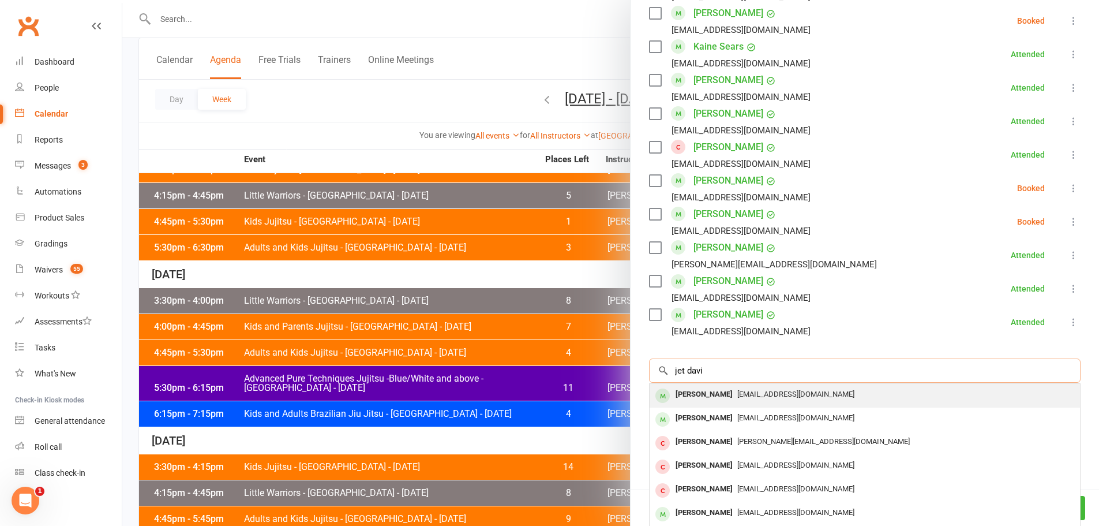
type input "jet davi"
click at [737, 396] on span "aidan.davis94@gmail.com" at bounding box center [795, 393] width 117 height 9
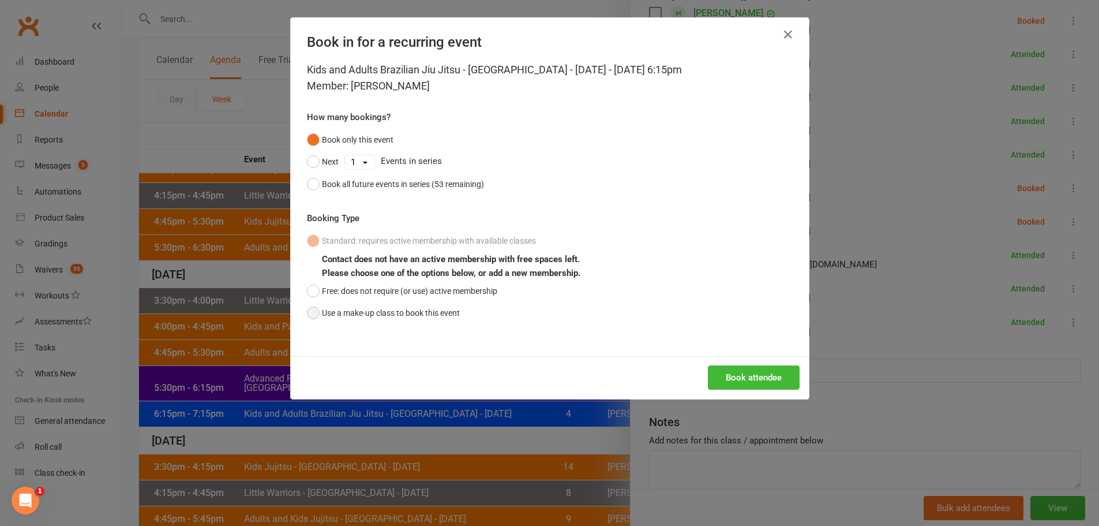
click at [410, 324] on button "Use a make-up class to book this event" at bounding box center [383, 313] width 153 height 22
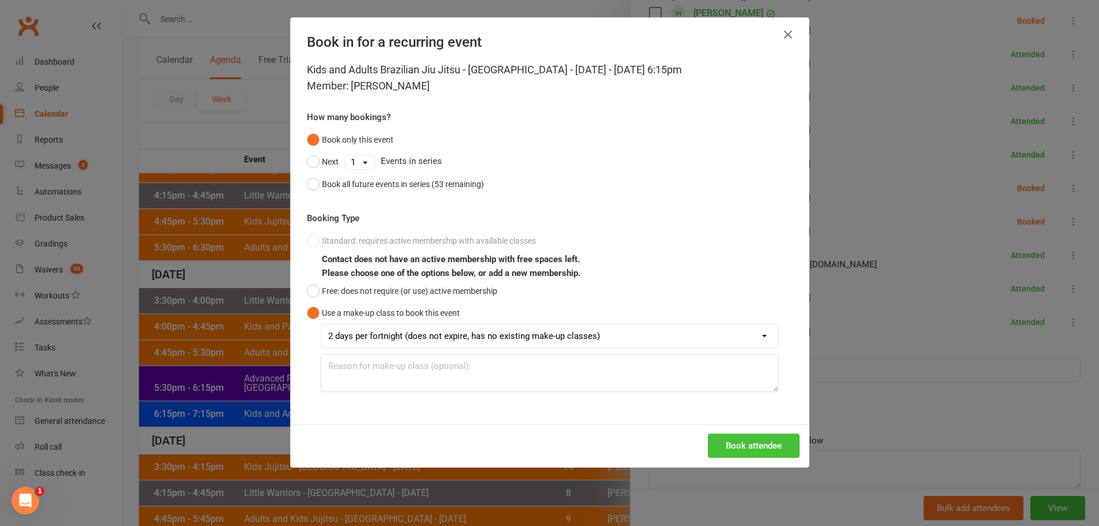
click at [736, 441] on button "Book attendee" at bounding box center [754, 445] width 92 height 24
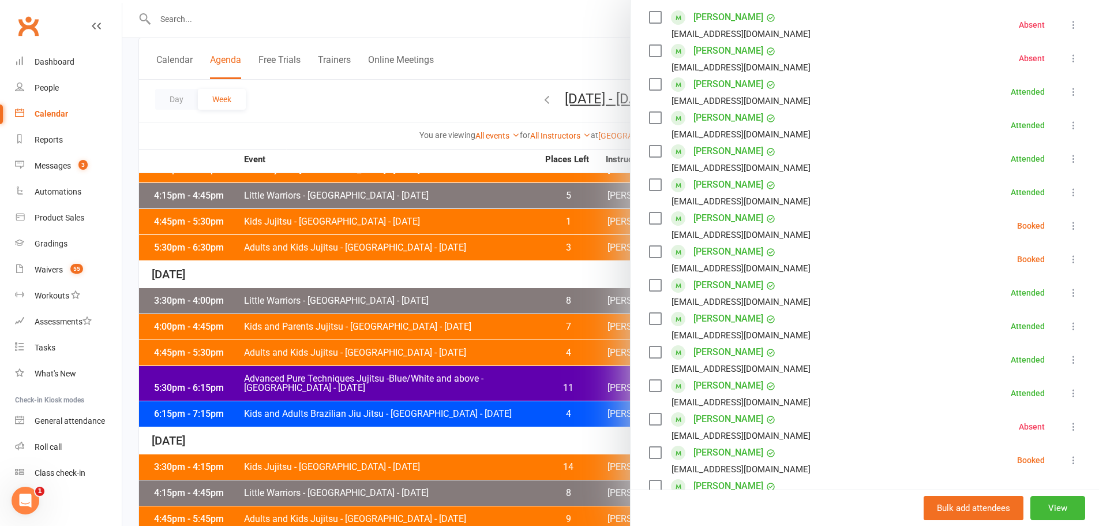
scroll to position [149, 0]
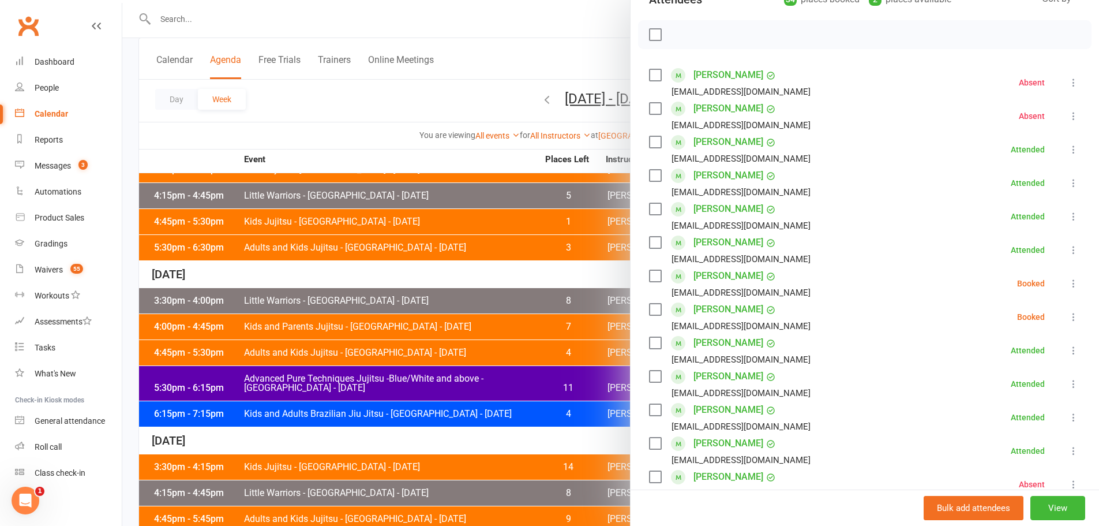
click at [1068, 315] on icon at bounding box center [1074, 317] width 12 height 12
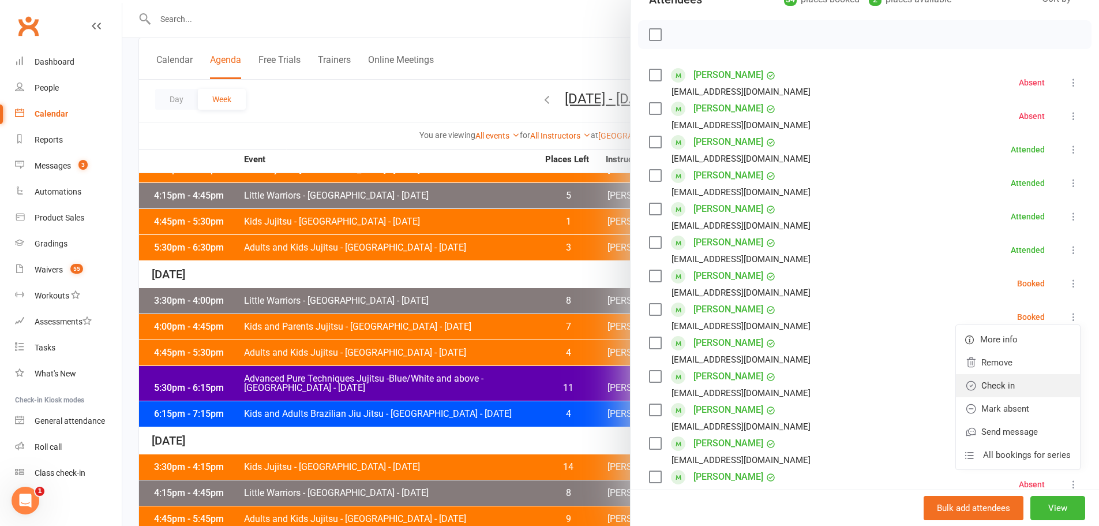
click at [995, 387] on link "Check in" at bounding box center [1018, 385] width 124 height 23
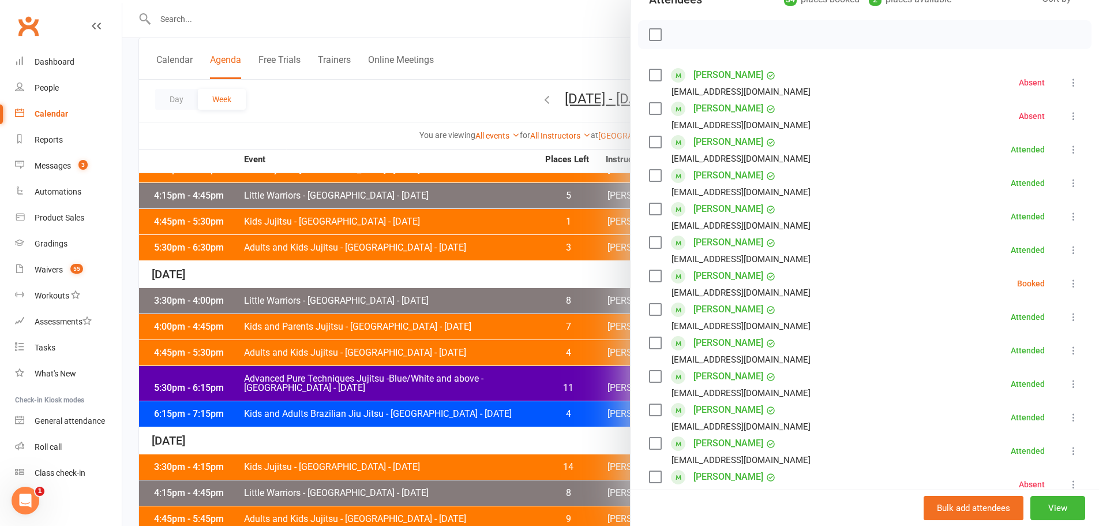
click at [345, 118] on div at bounding box center [610, 263] width 977 height 526
